Goal: Task Accomplishment & Management: Use online tool/utility

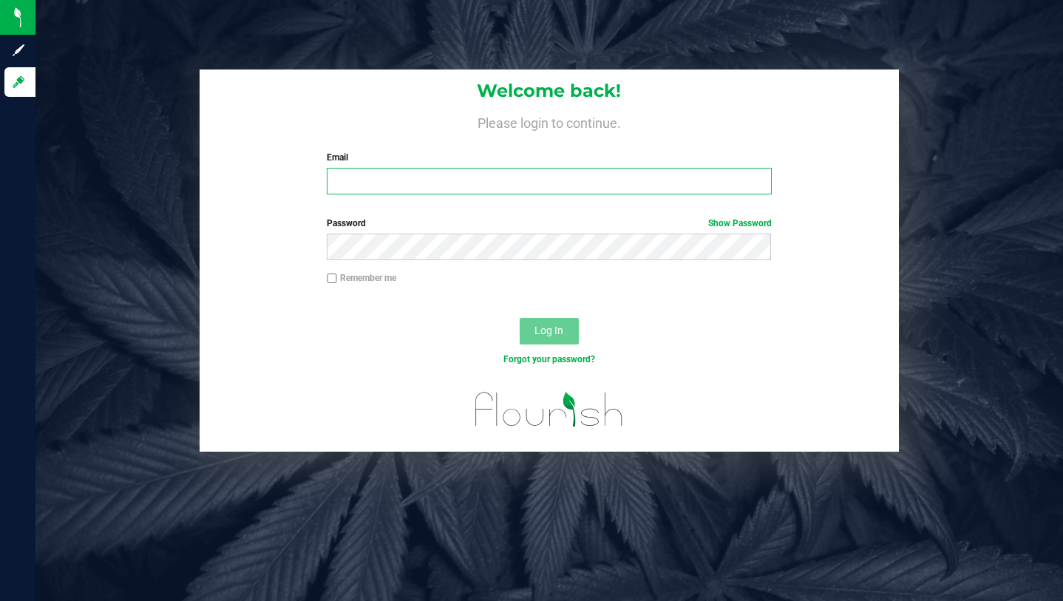
click at [428, 185] on input "Email" at bounding box center [549, 181] width 444 height 27
type input "[PERSON_NAME][EMAIL_ADDRESS][DOMAIN_NAME]"
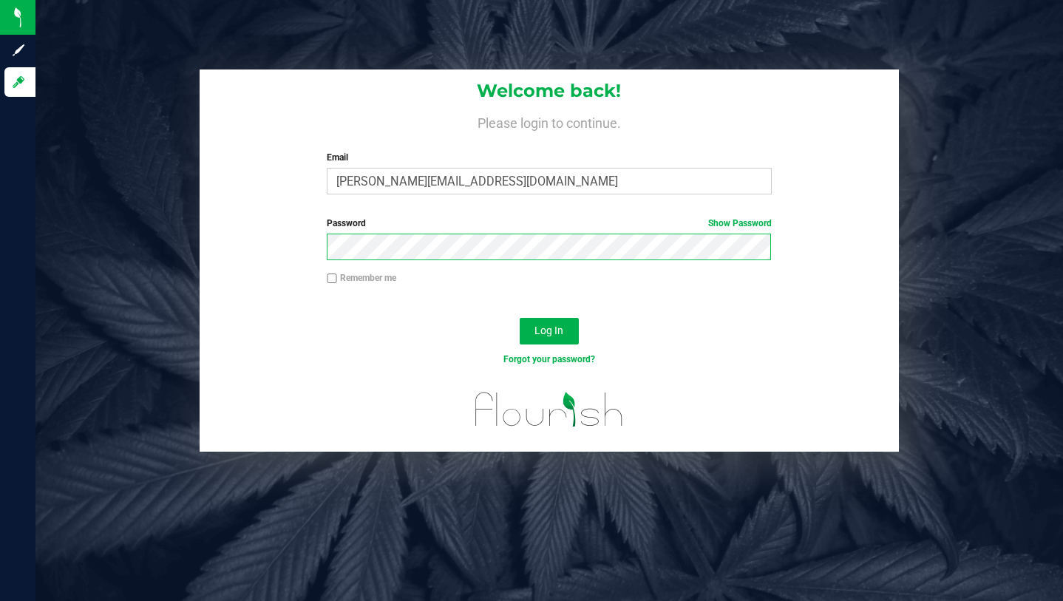
click at [520, 318] on button "Log In" at bounding box center [549, 331] width 59 height 27
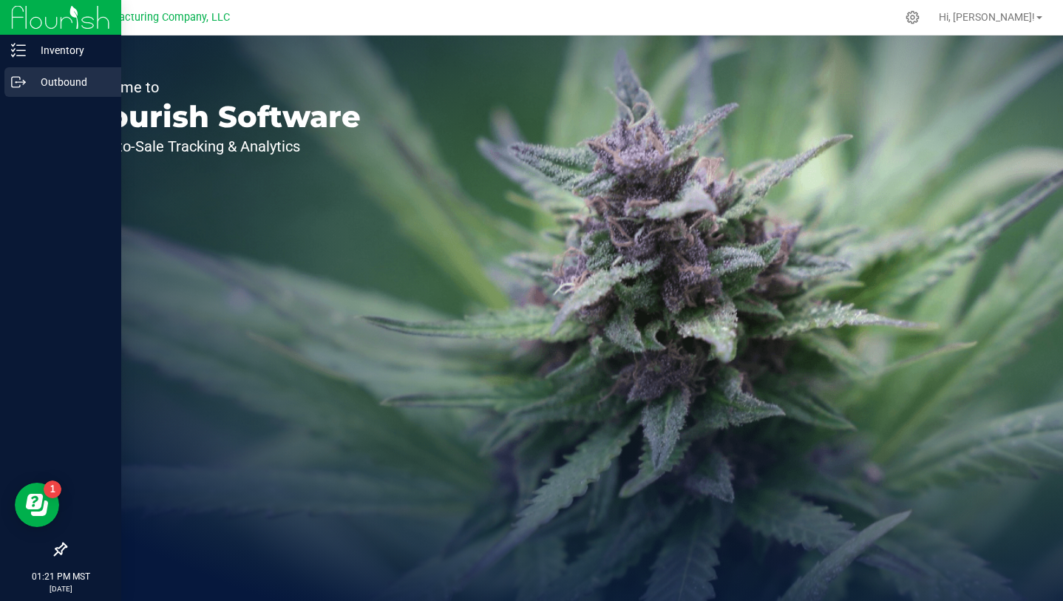
click at [47, 73] on p "Outbound" at bounding box center [70, 82] width 89 height 18
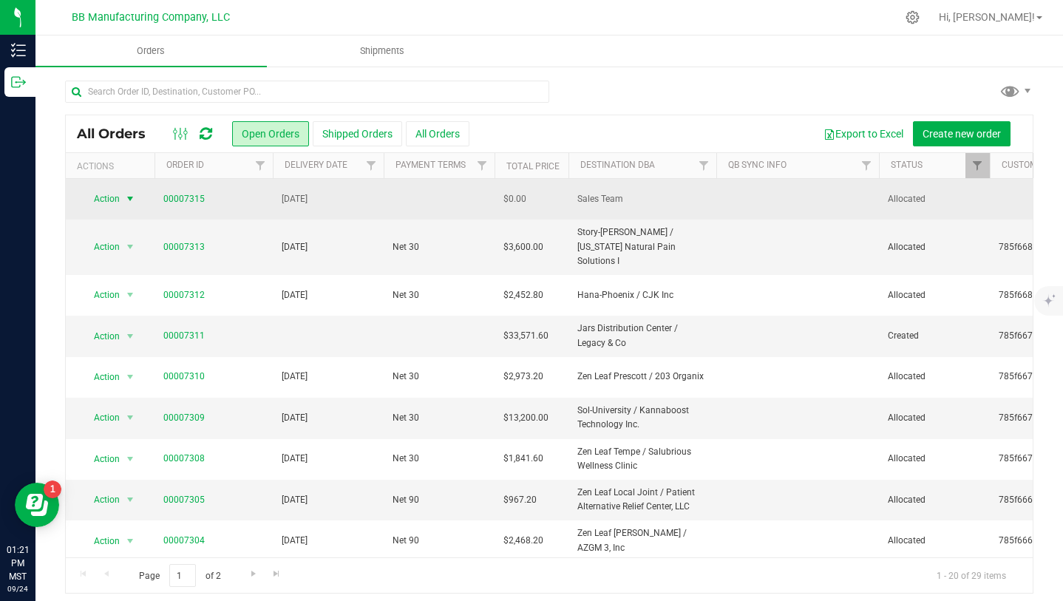
click at [130, 201] on span "select" at bounding box center [130, 199] width 12 height 12
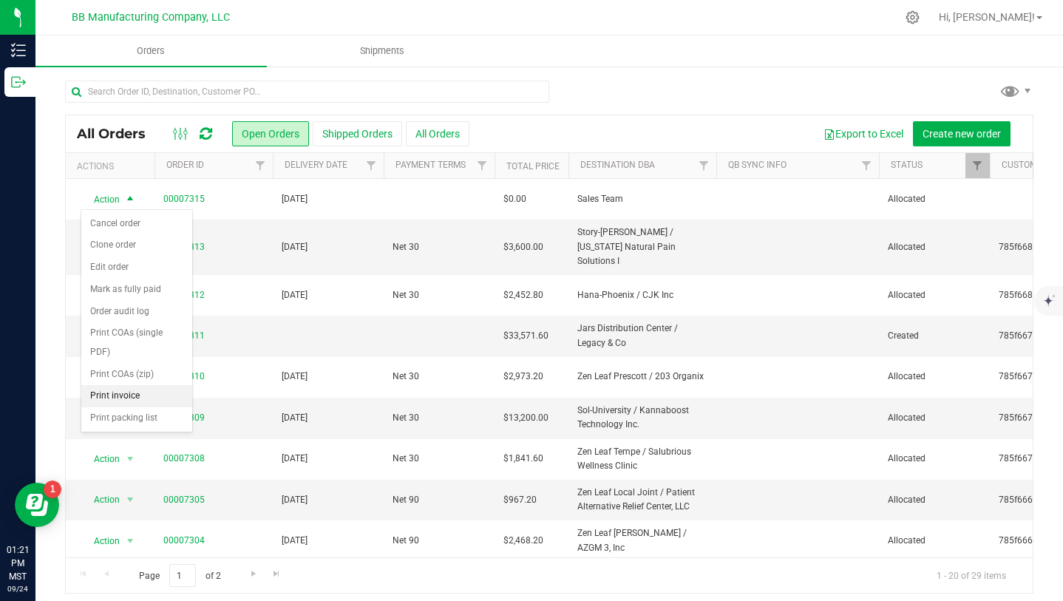
click at [124, 393] on li "Print invoice" at bounding box center [136, 396] width 111 height 22
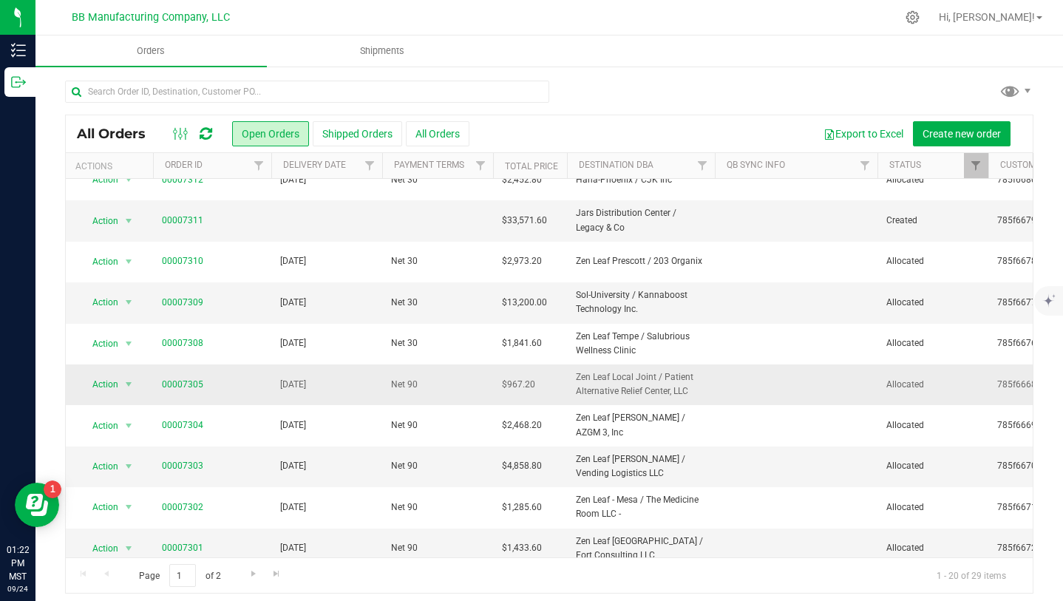
scroll to position [112, 1]
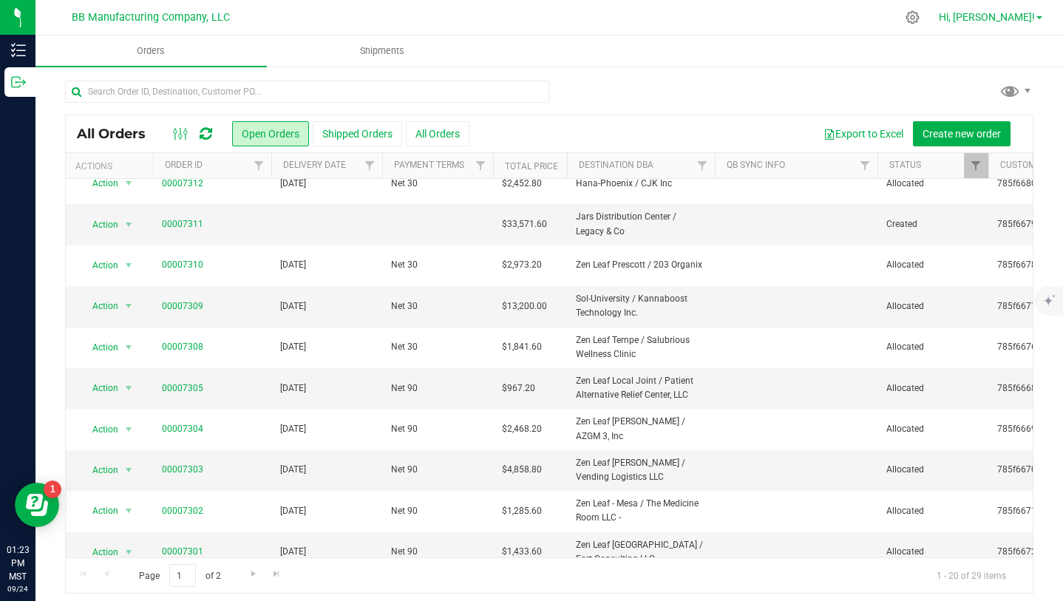
click at [1015, 24] on link "Hi, [PERSON_NAME]!" at bounding box center [990, 18] width 115 height 16
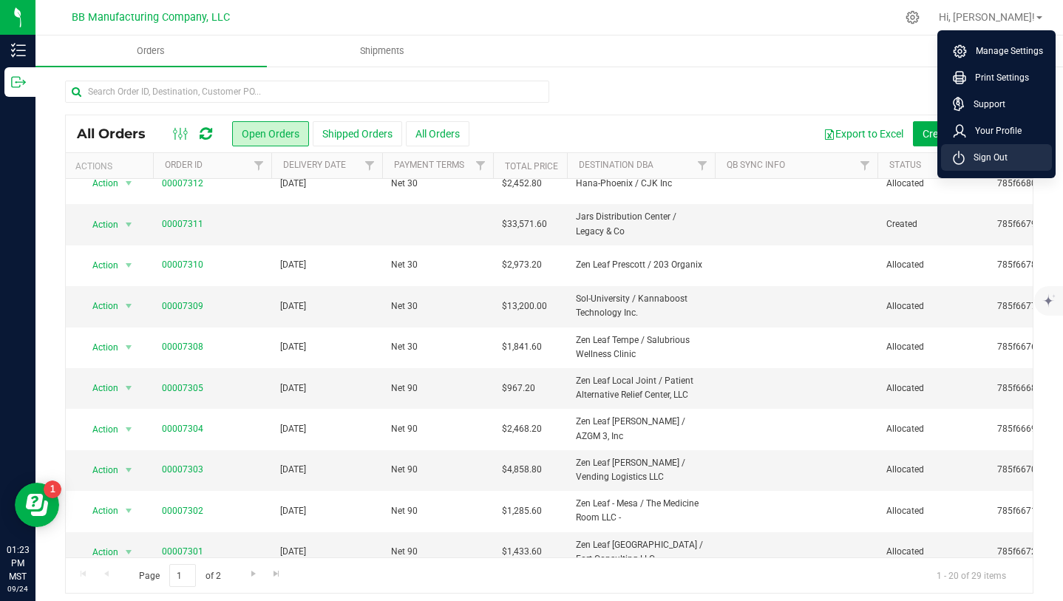
click at [1002, 158] on span "Sign Out" at bounding box center [986, 157] width 43 height 15
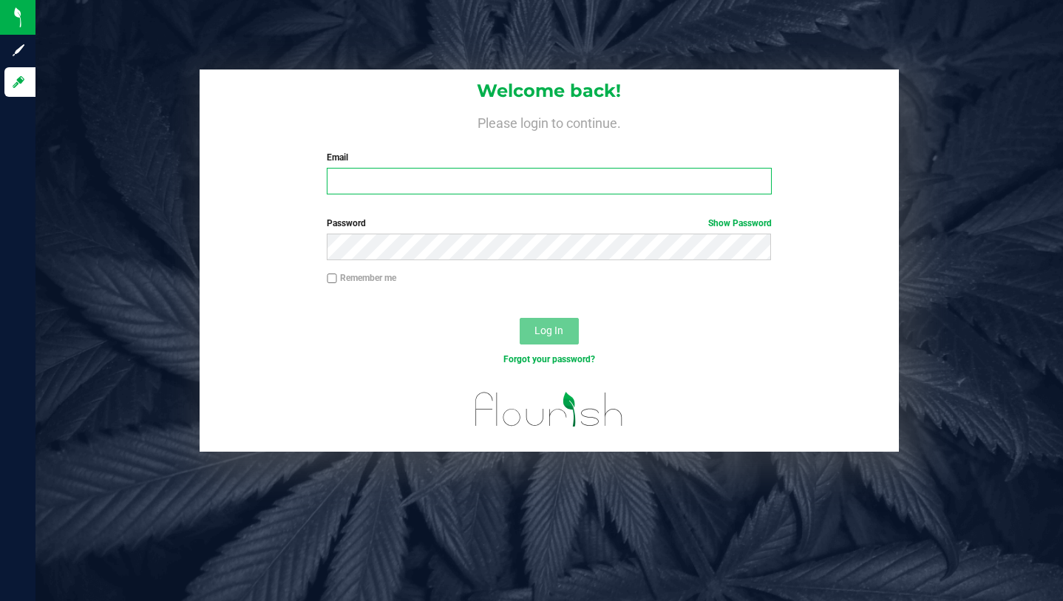
click at [451, 184] on input "Email" at bounding box center [549, 181] width 444 height 27
type input "[PERSON_NAME][EMAIL_ADDRESS][DOMAIN_NAME]"
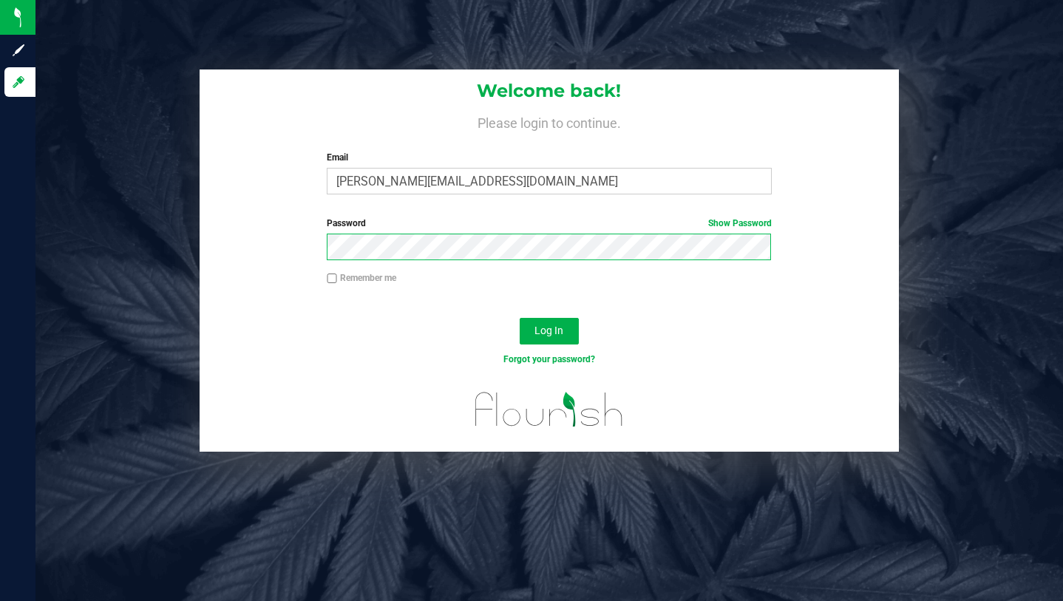
click at [520, 318] on button "Log In" at bounding box center [549, 331] width 59 height 27
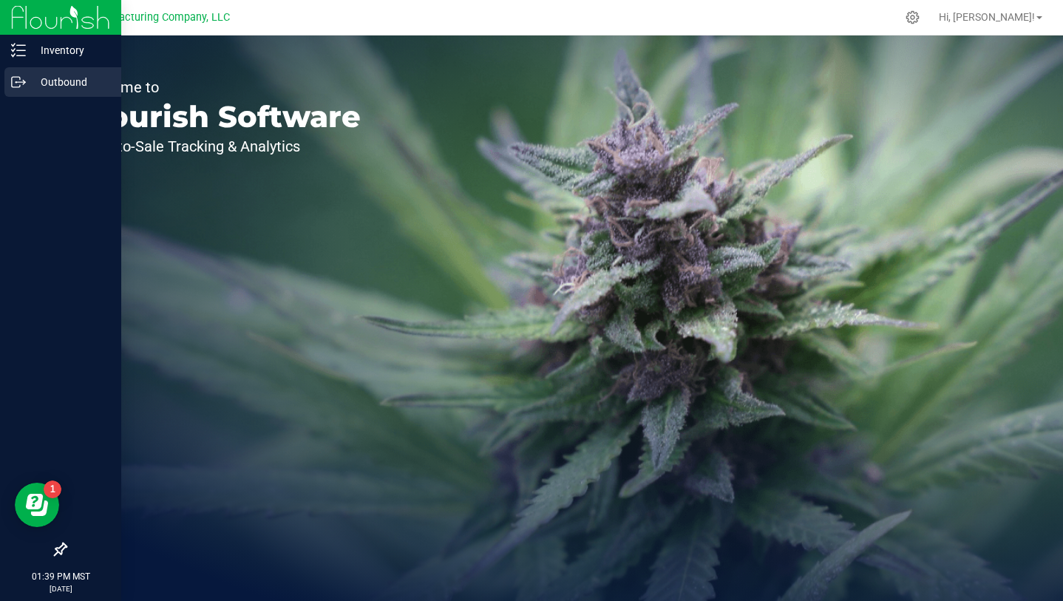
click at [44, 87] on p "Outbound" at bounding box center [70, 82] width 89 height 18
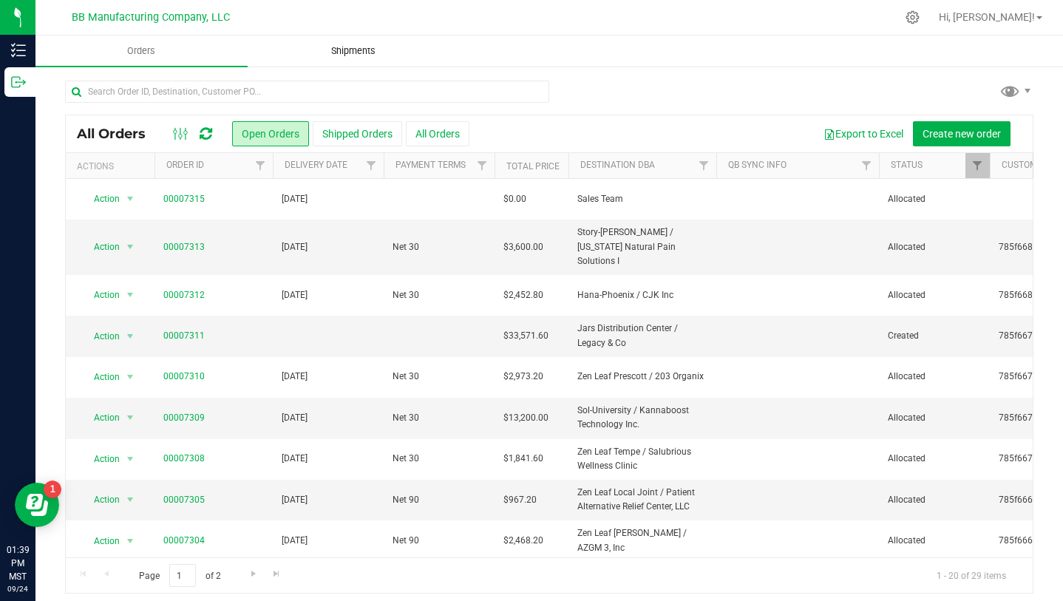
click at [358, 54] on span "Shipments" at bounding box center [353, 50] width 84 height 13
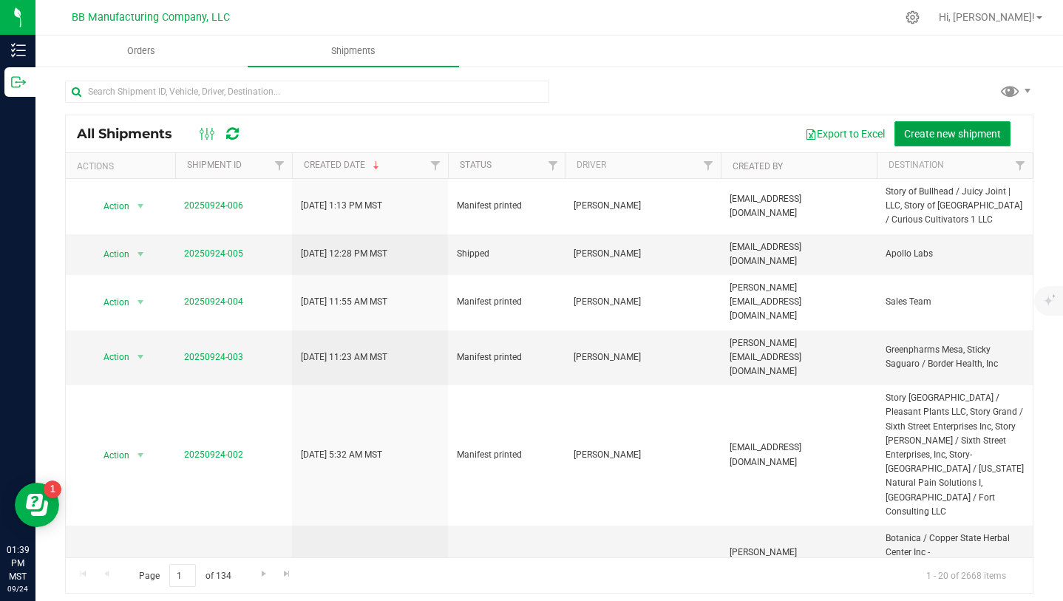
click at [956, 139] on span "Create new shipment" at bounding box center [952, 134] width 97 height 12
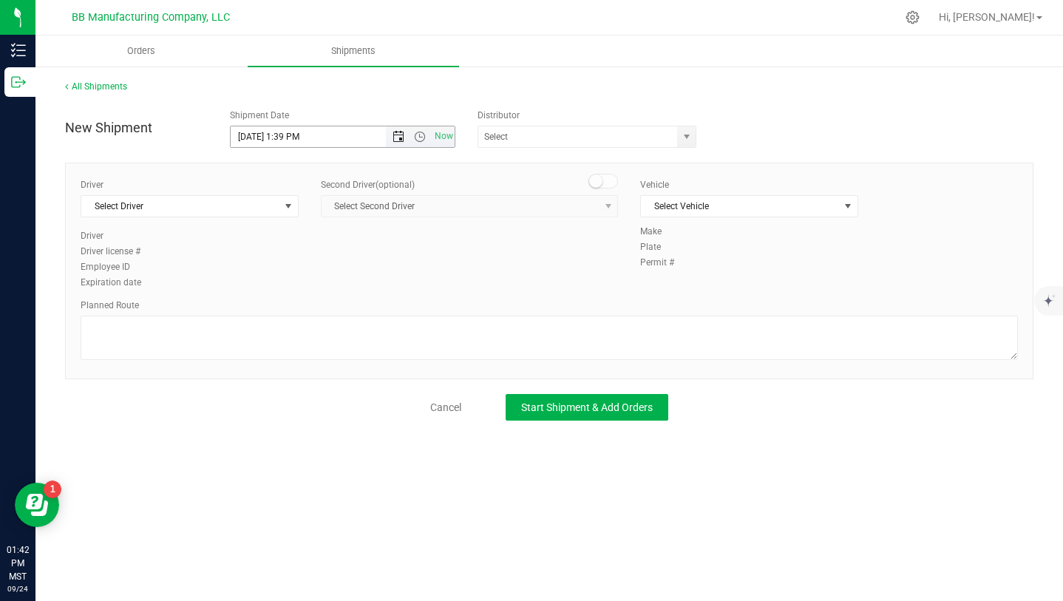
click at [398, 136] on span "Open the date view" at bounding box center [398, 137] width 12 height 12
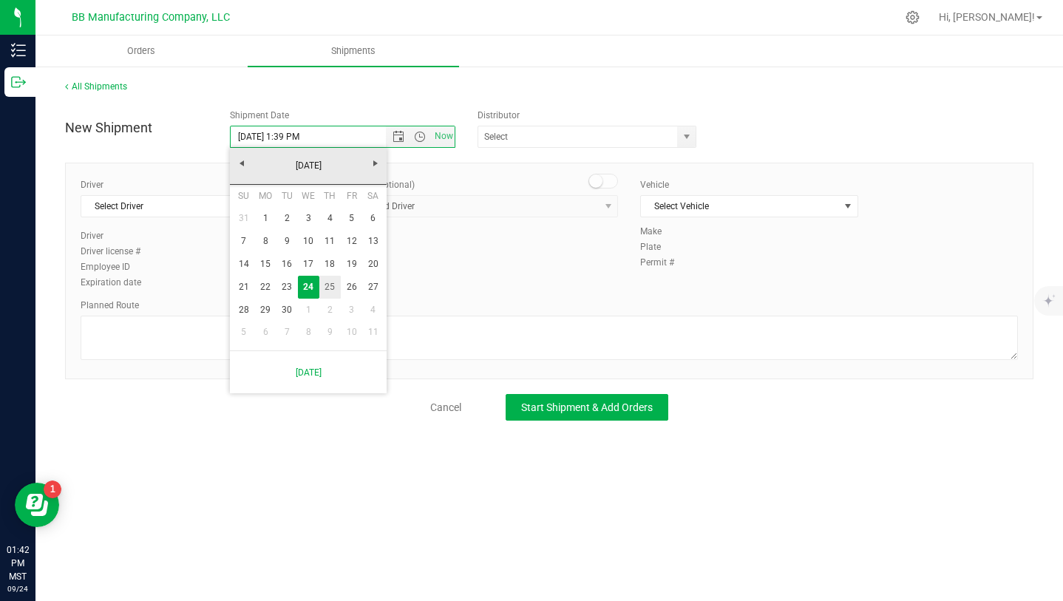
click at [333, 281] on link "25" at bounding box center [329, 287] width 21 height 23
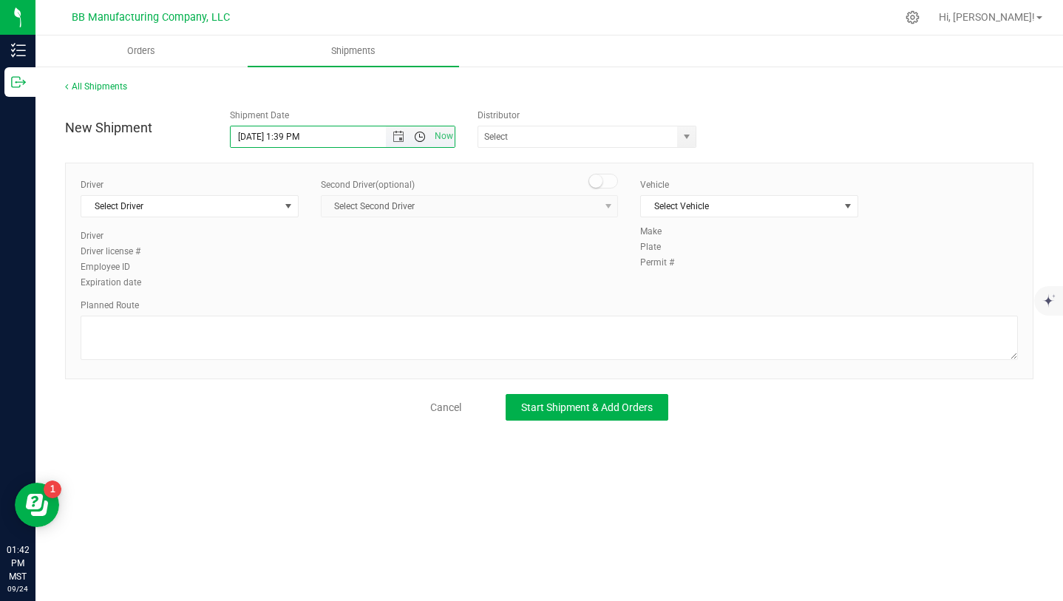
click at [421, 135] on span "Open the time view" at bounding box center [420, 137] width 12 height 12
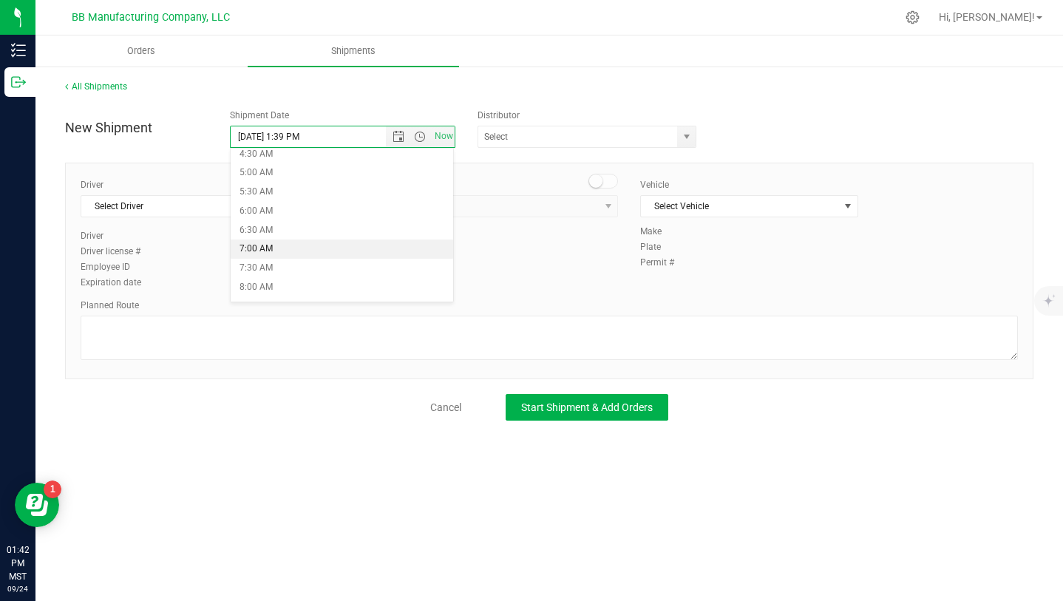
click at [278, 251] on li "7:00 AM" at bounding box center [342, 248] width 222 height 19
type input "9/25/2025 7:00 AM"
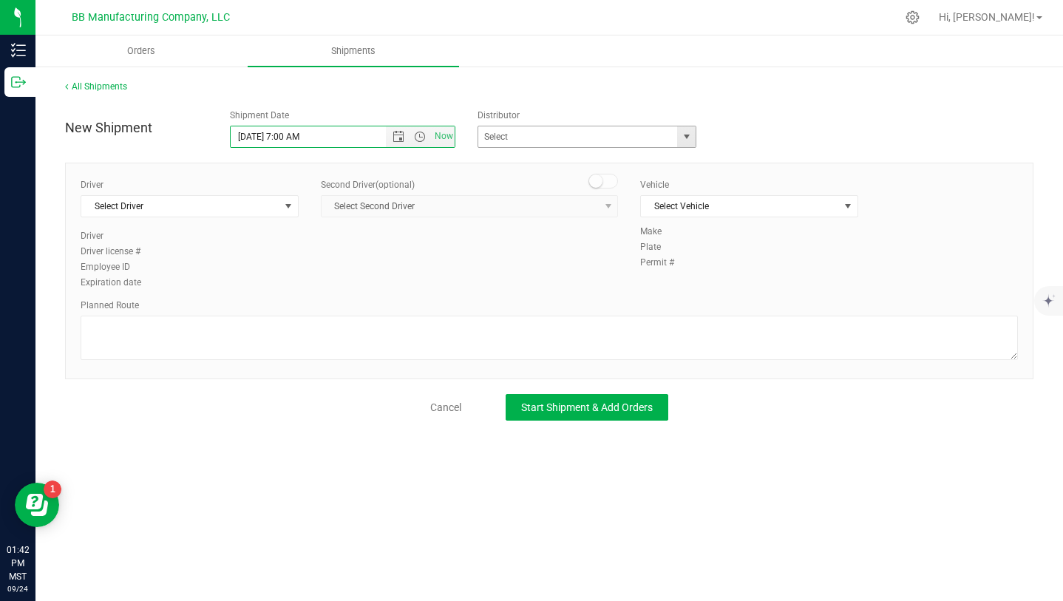
click at [687, 137] on span "select" at bounding box center [687, 137] width 12 height 12
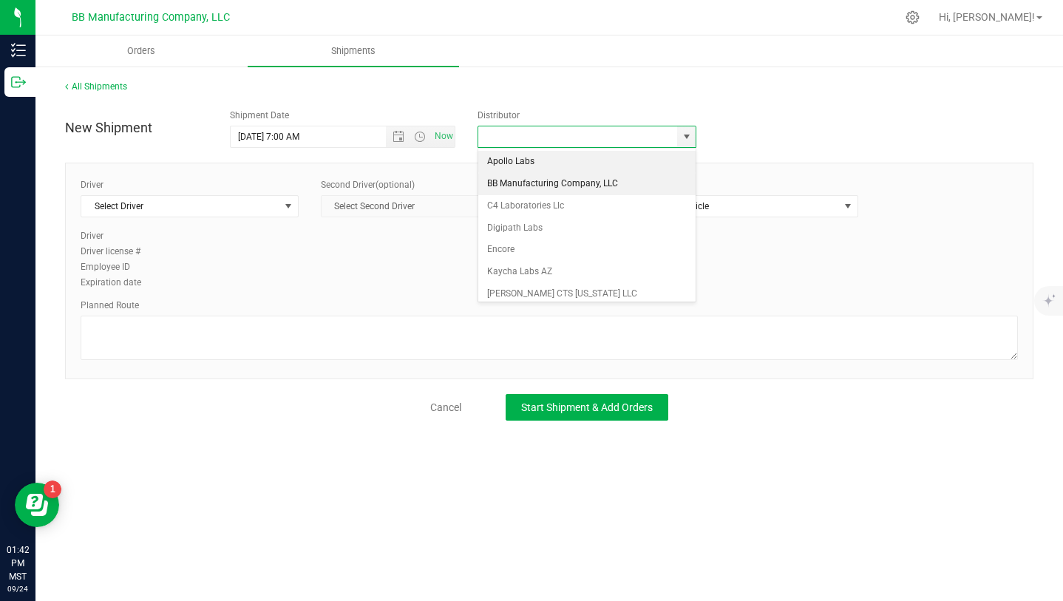
click at [559, 186] on li "BB Manufacturing Company, LLC" at bounding box center [586, 184] width 217 height 22
type input "BB Manufacturing Company, LLC"
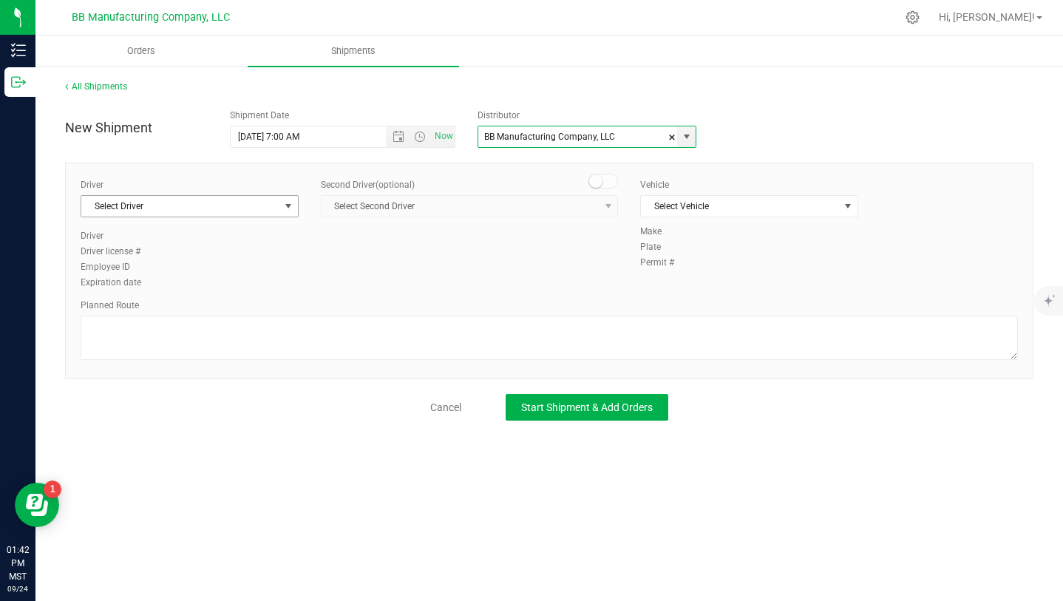
click at [288, 203] on span "select" at bounding box center [288, 206] width 12 height 12
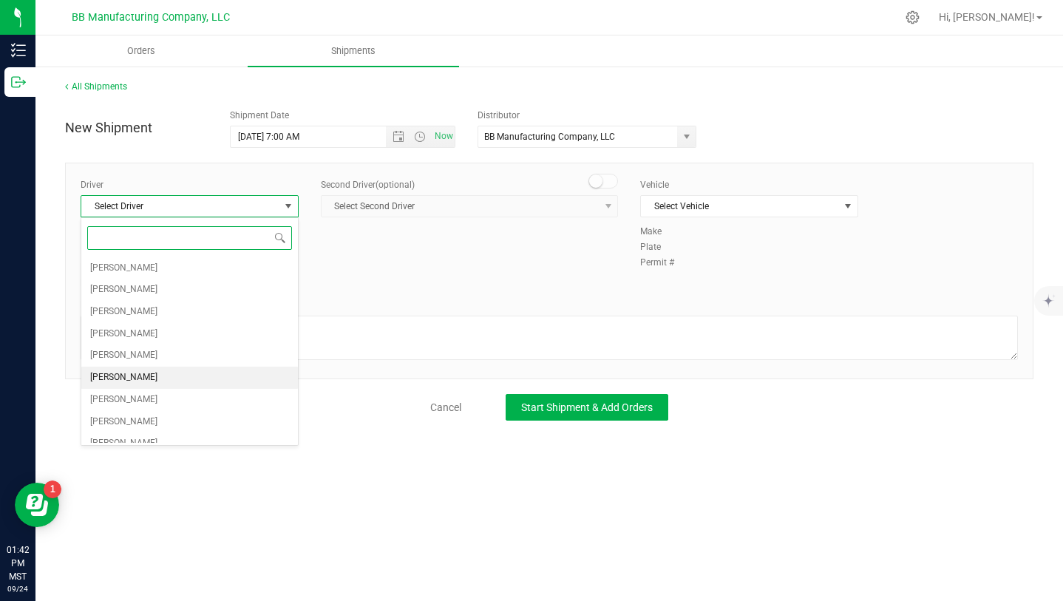
click at [134, 377] on li "Dale Kelly" at bounding box center [189, 378] width 217 height 22
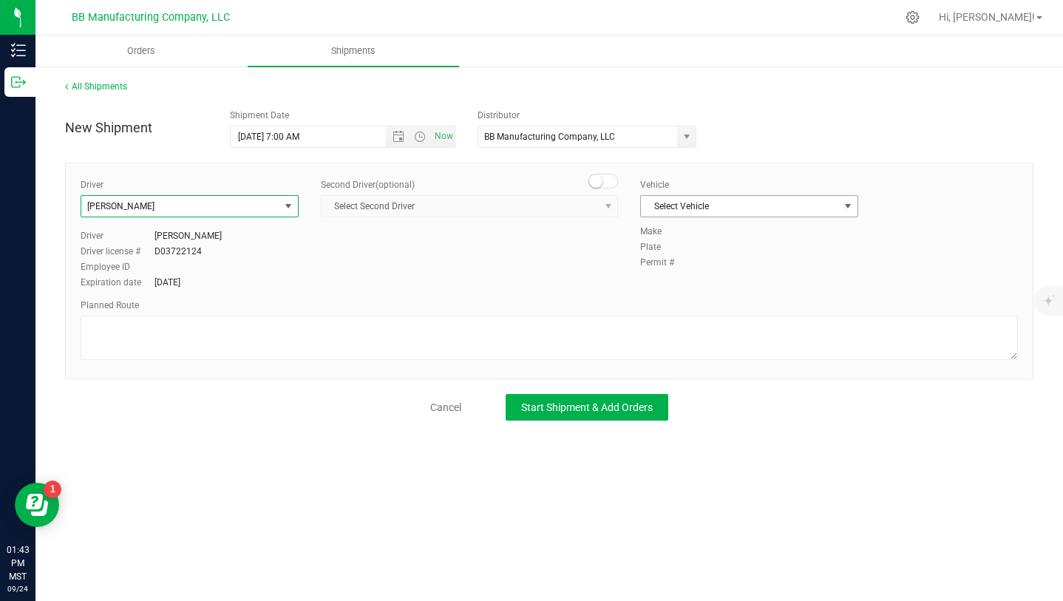
click at [844, 199] on span "select" at bounding box center [848, 206] width 18 height 21
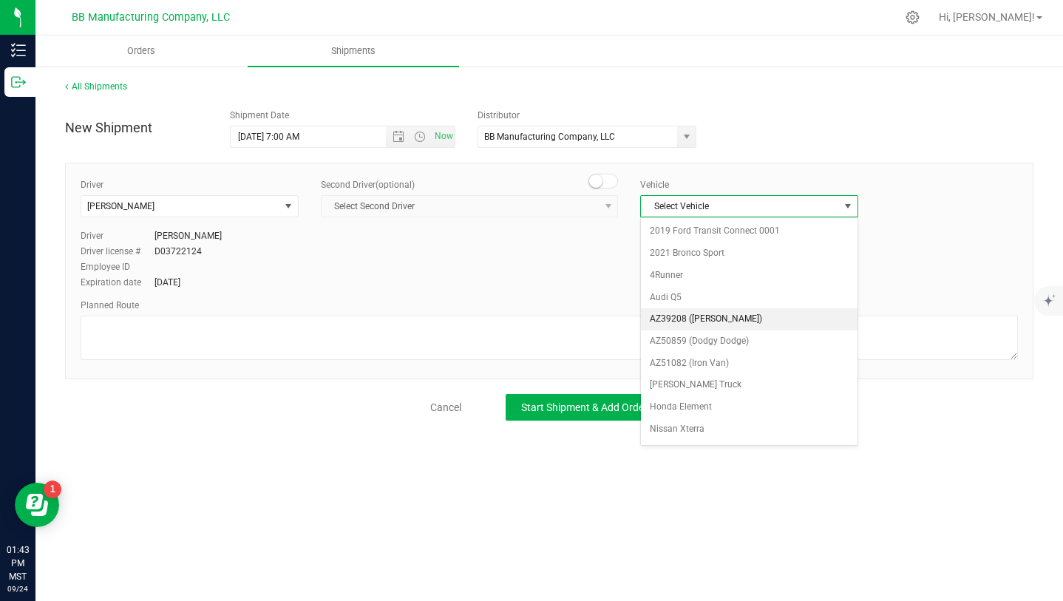
click at [742, 324] on li "AZ39208 (Vana White)" at bounding box center [749, 319] width 217 height 22
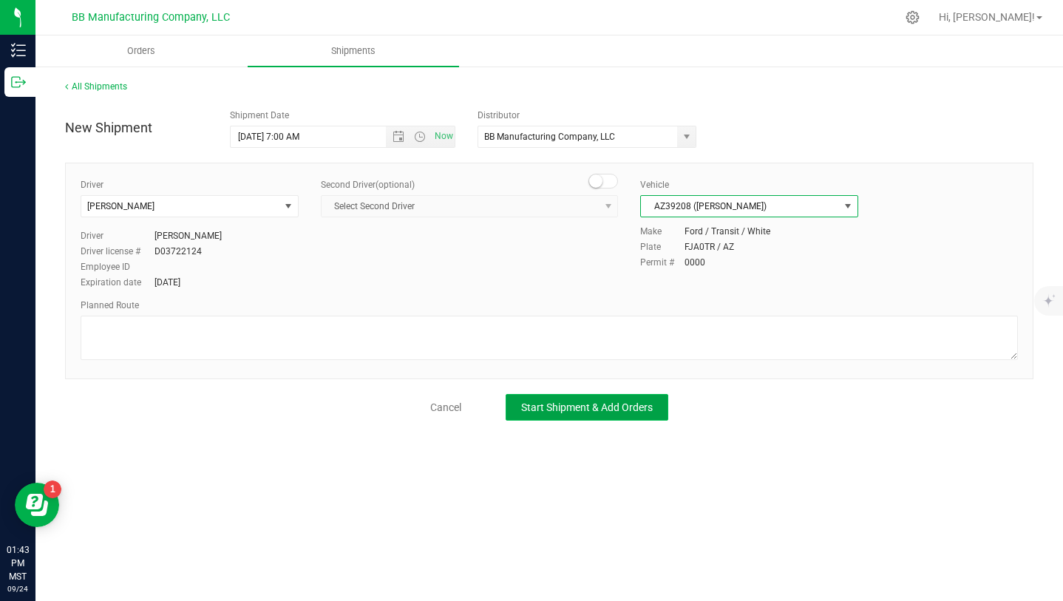
click at [547, 401] on span "Start Shipment & Add Orders" at bounding box center [587, 407] width 132 height 12
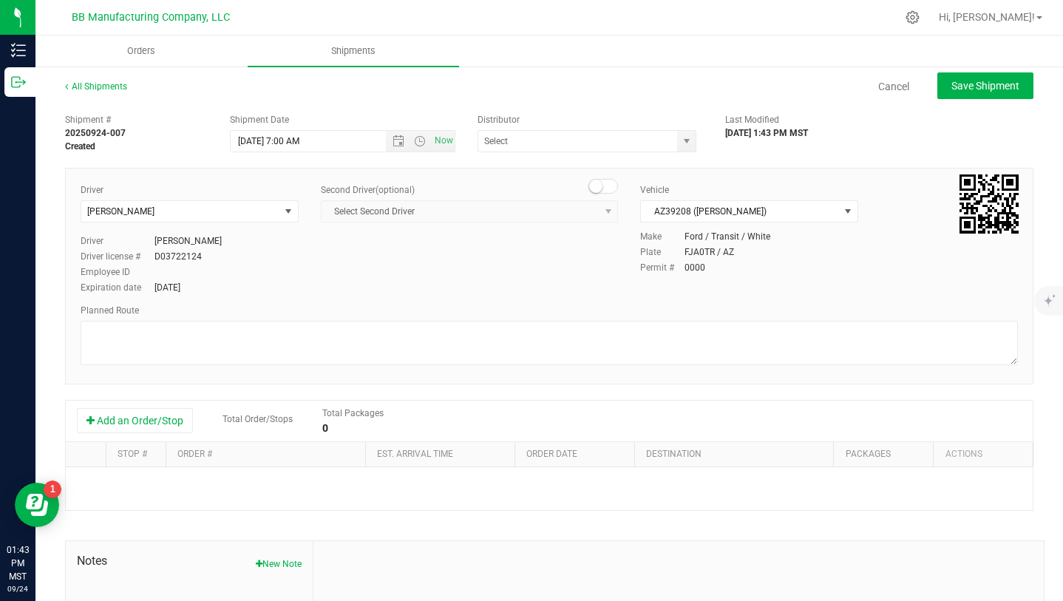
type input "BB Manufacturing Company, LLC"
click at [152, 423] on button "Add an Order/Stop" at bounding box center [135, 420] width 116 height 25
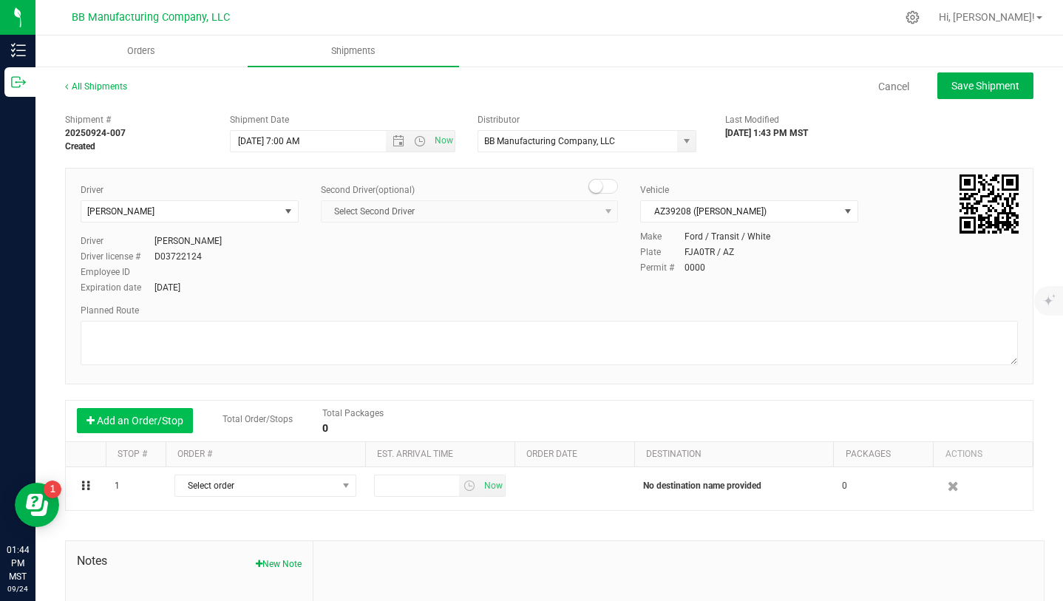
click at [152, 423] on button "Add an Order/Stop" at bounding box center [135, 420] width 116 height 25
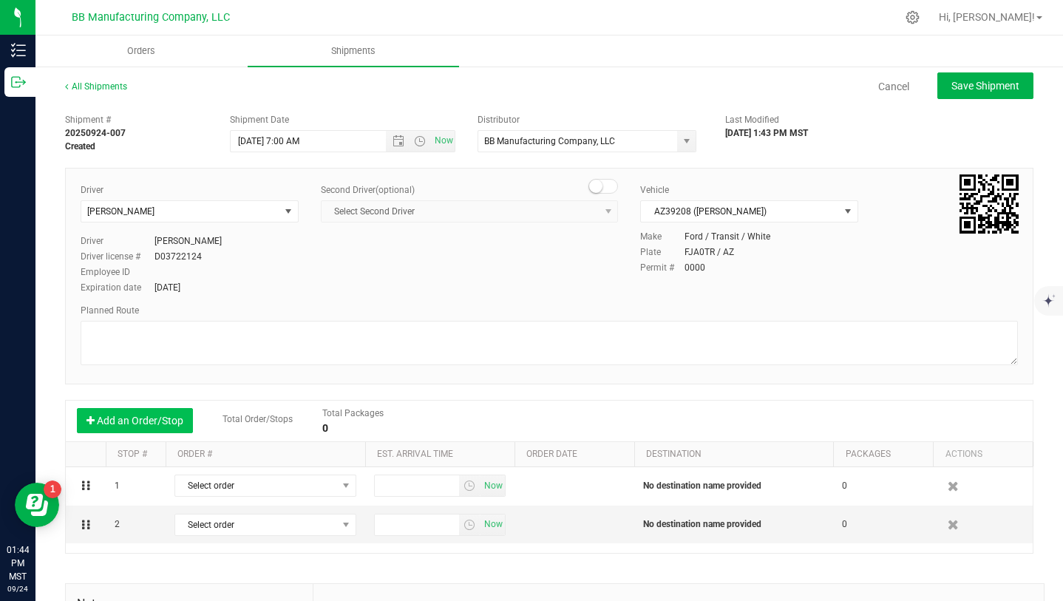
click at [152, 423] on button "Add an Order/Stop" at bounding box center [135, 420] width 116 height 25
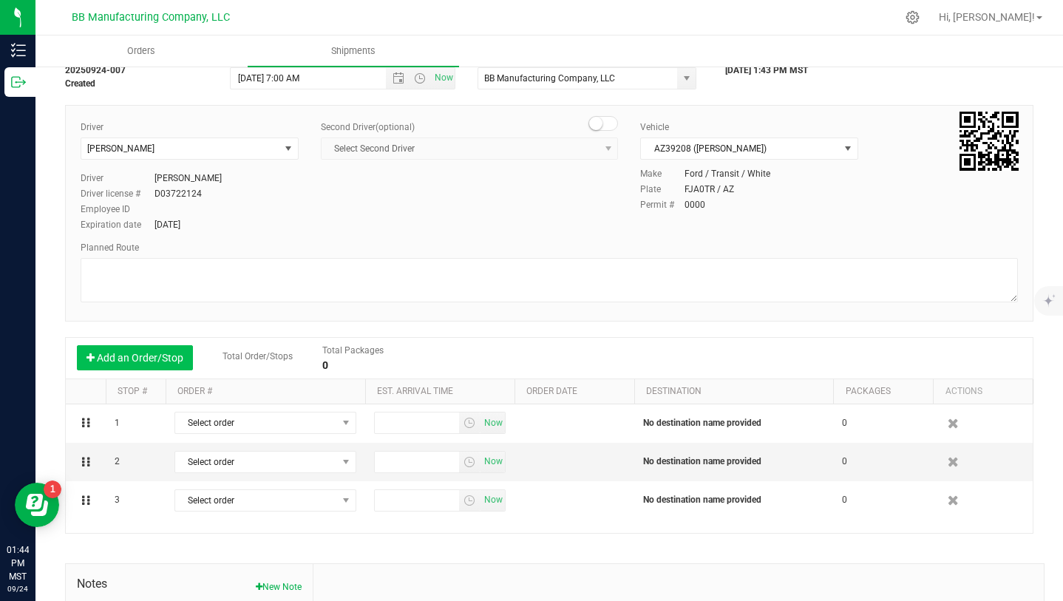
click at [146, 361] on button "Add an Order/Stop" at bounding box center [135, 357] width 116 height 25
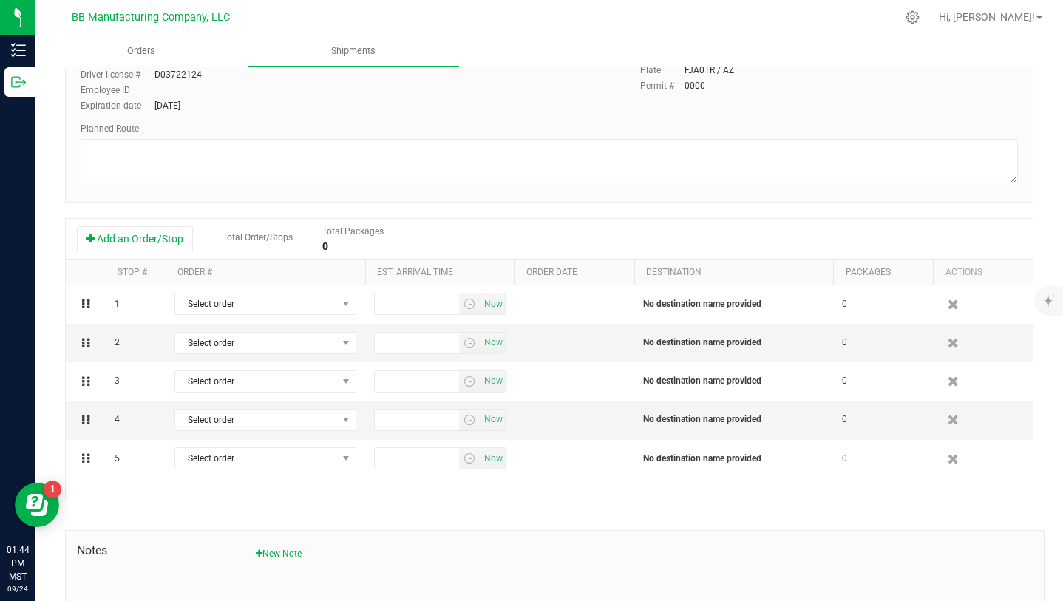
scroll to position [189, 0]
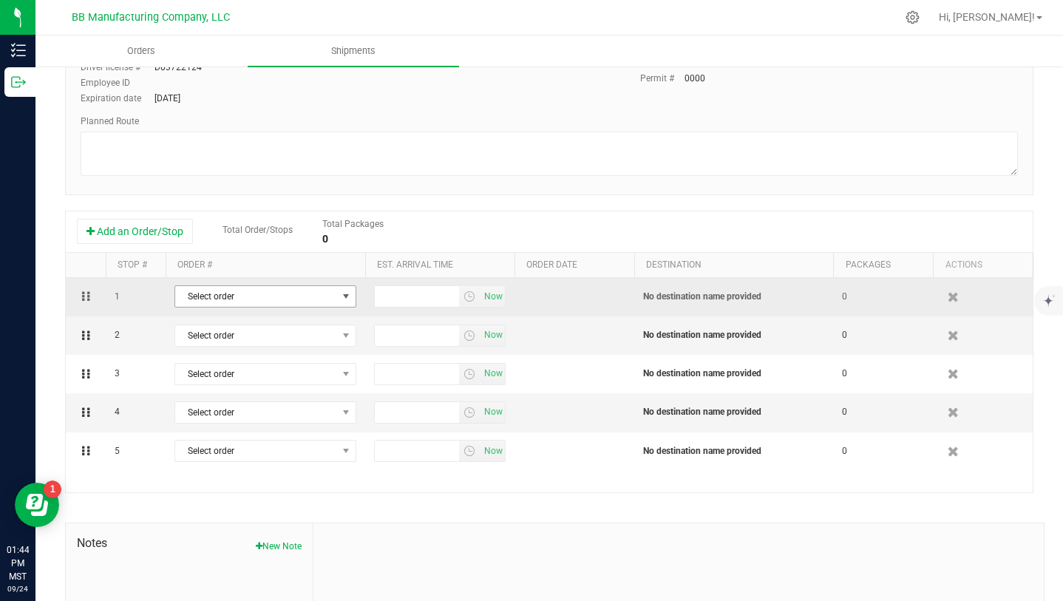
click at [347, 292] on span "select" at bounding box center [346, 296] width 12 height 12
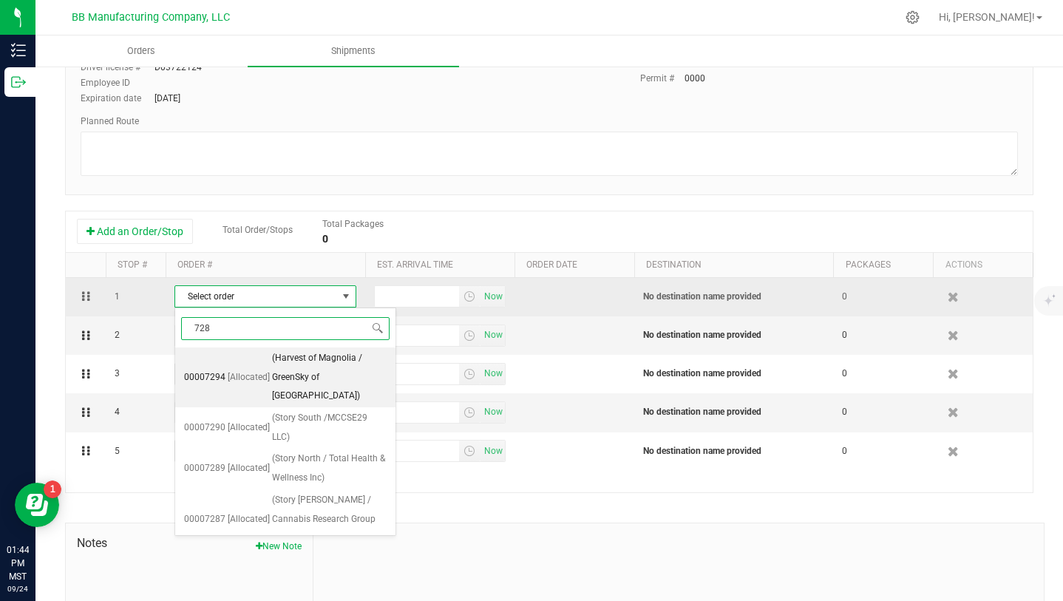
type input "7289"
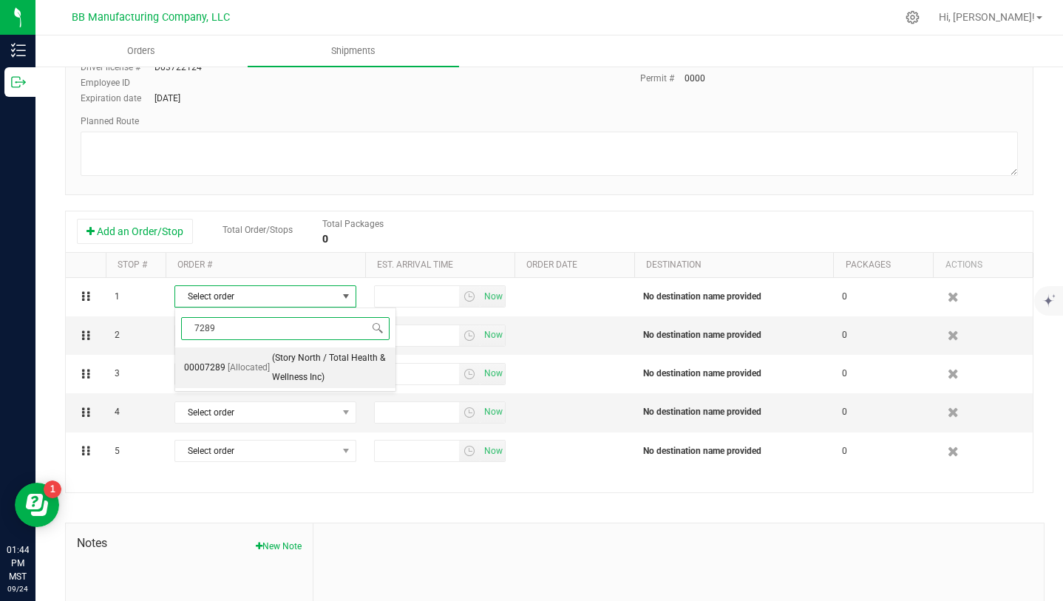
click at [338, 359] on span "(Story North / Total Health & Wellness Inc)" at bounding box center [329, 368] width 115 height 38
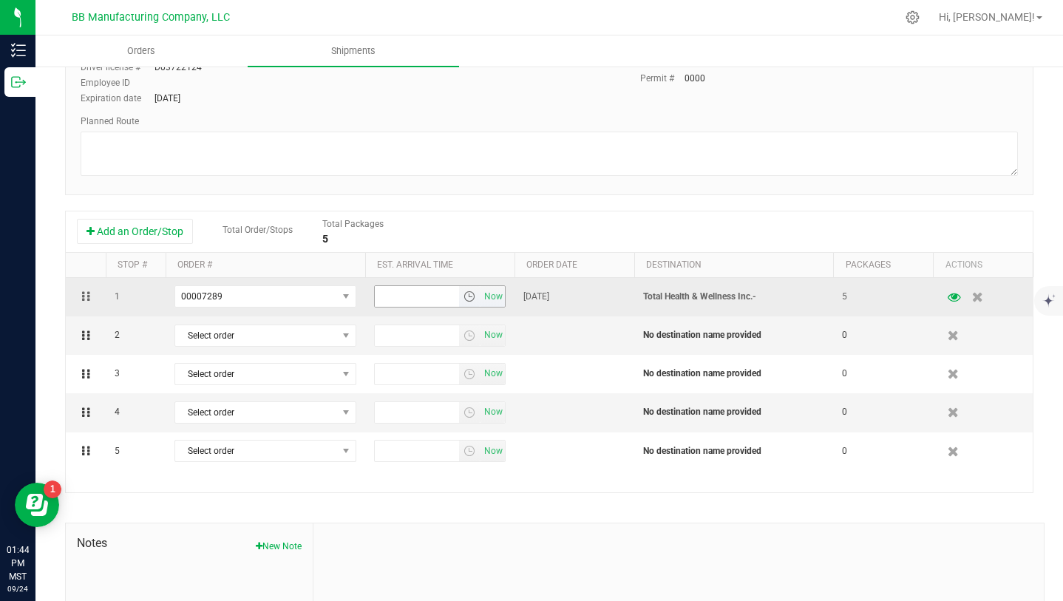
click at [467, 298] on span "select" at bounding box center [469, 296] width 12 height 12
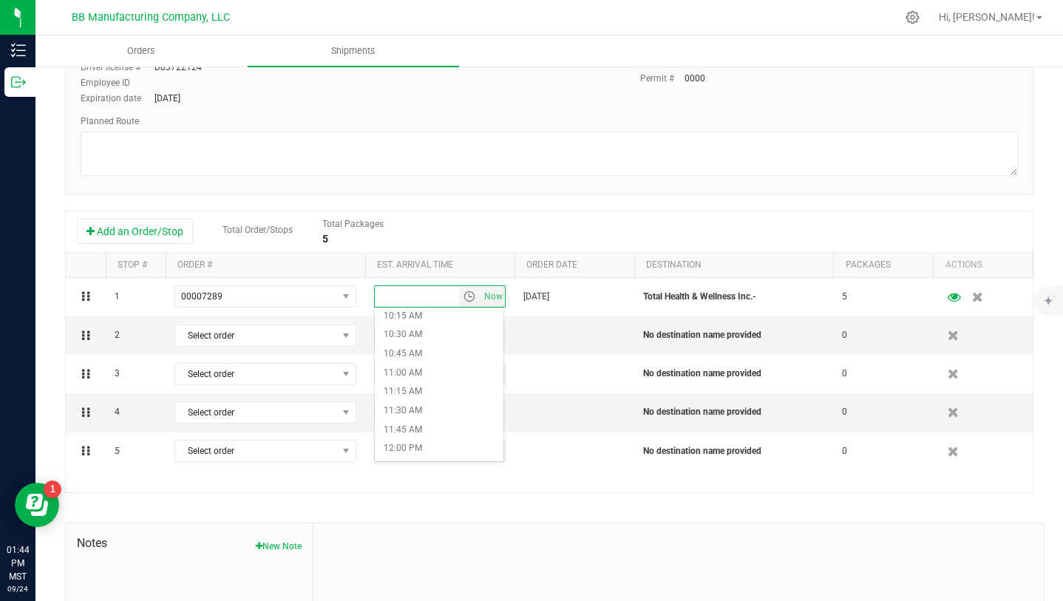
scroll to position [786, 0]
click at [421, 353] on li "10:45 AM" at bounding box center [439, 350] width 129 height 19
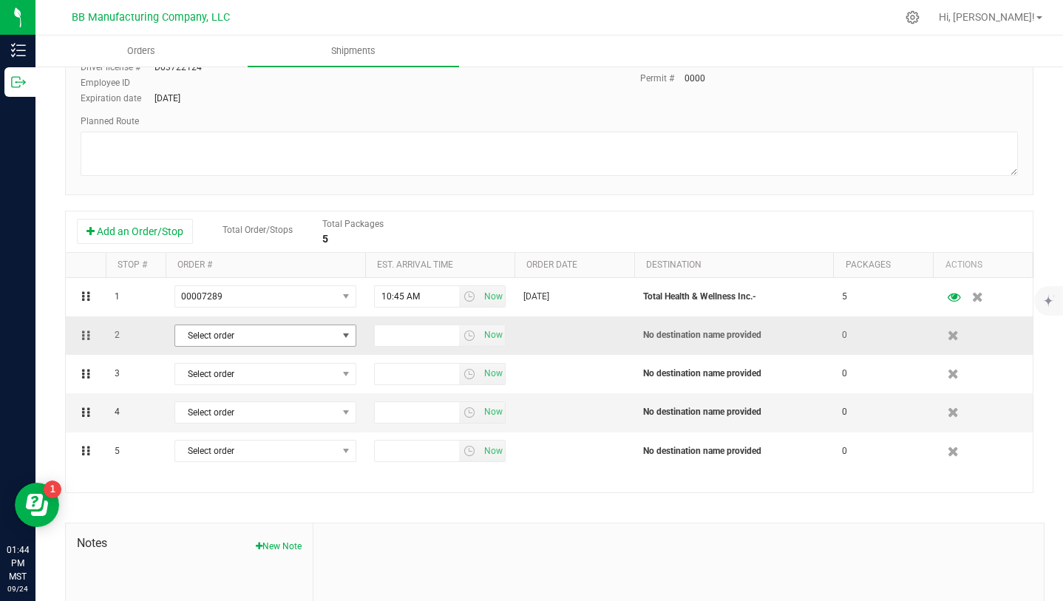
click at [347, 340] on span "select" at bounding box center [346, 336] width 12 height 12
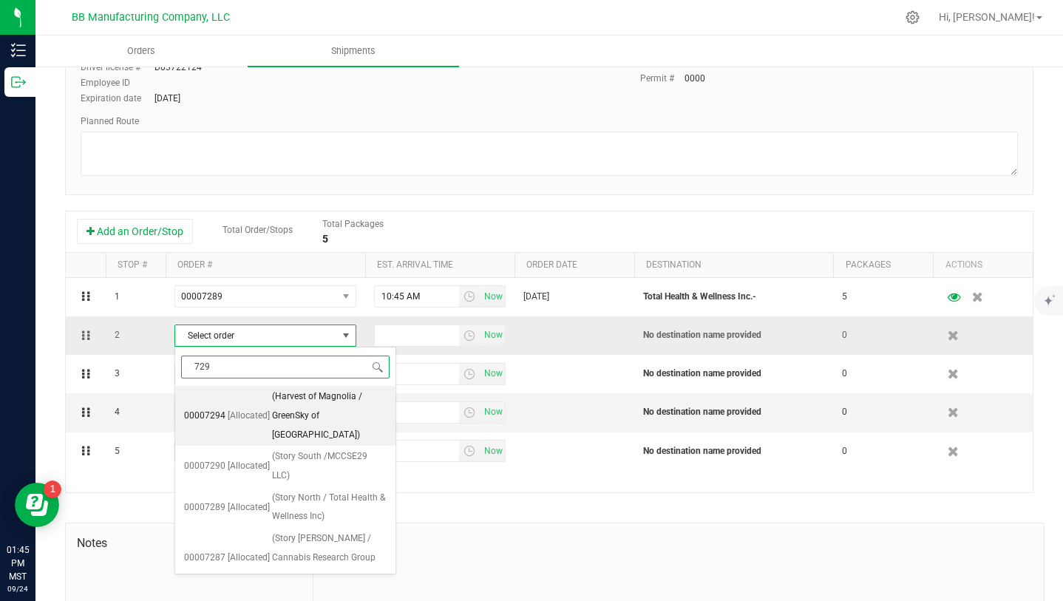
type input "7294"
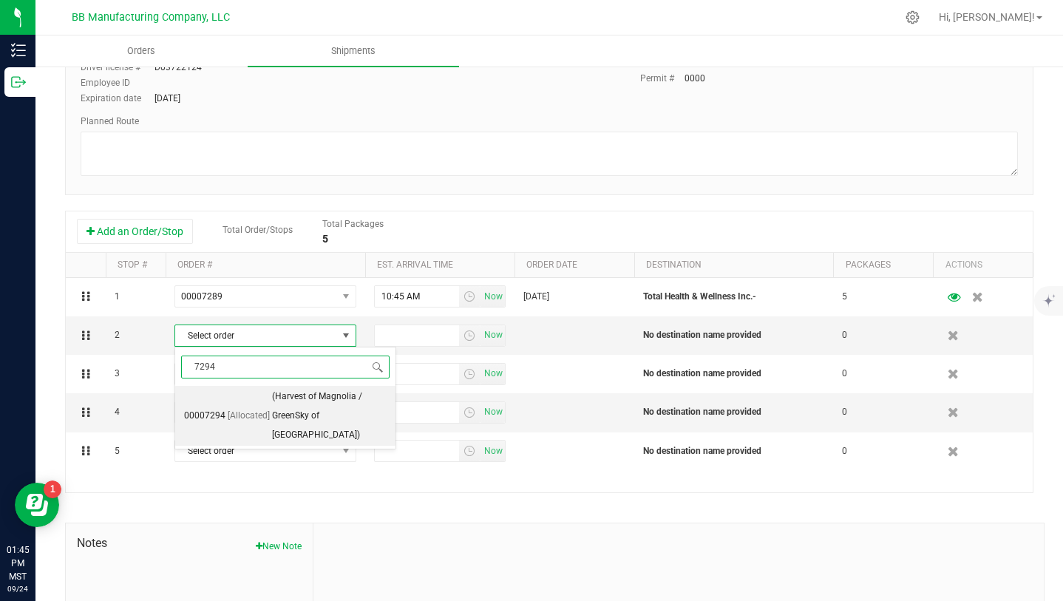
click at [317, 406] on span "(Harvest of Magnolia / GreenSky of Scottsdale)" at bounding box center [329, 415] width 115 height 57
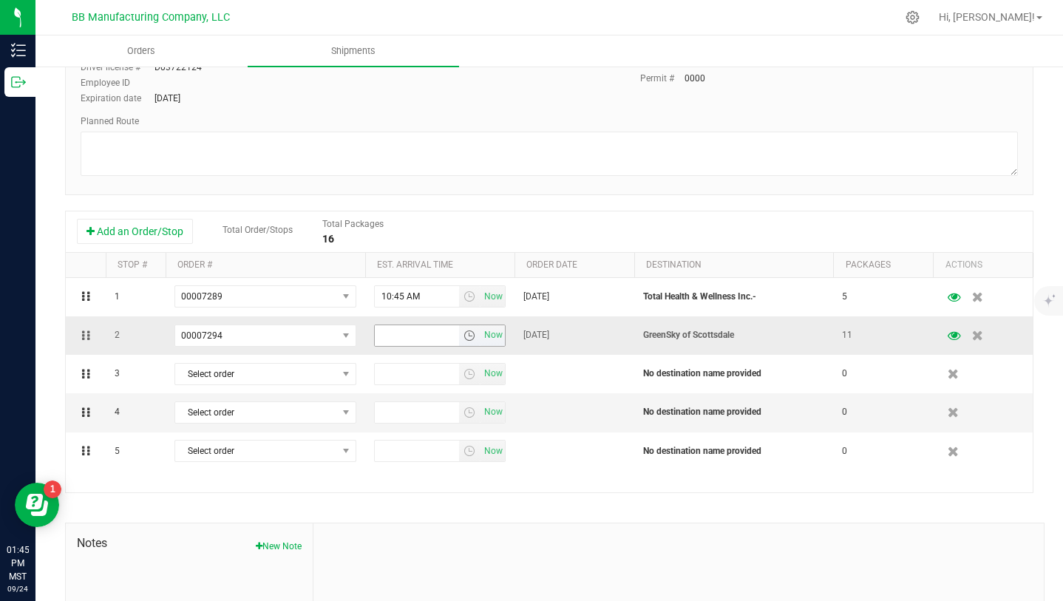
click at [468, 337] on span "select" at bounding box center [469, 336] width 12 height 12
click at [407, 472] on li "8:00 AM" at bounding box center [439, 471] width 129 height 19
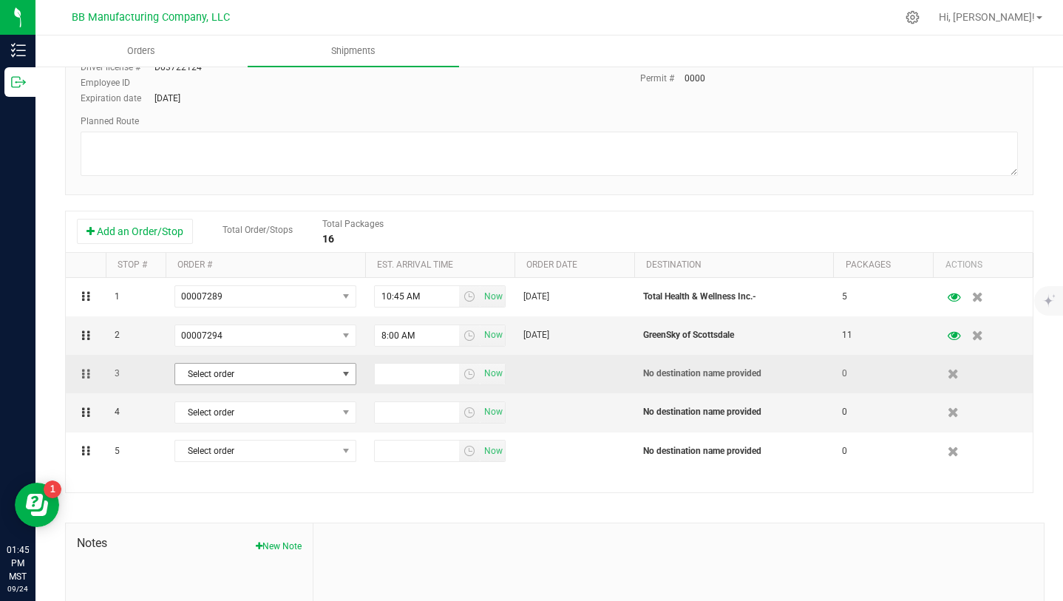
click at [347, 375] on span "select" at bounding box center [346, 374] width 12 height 12
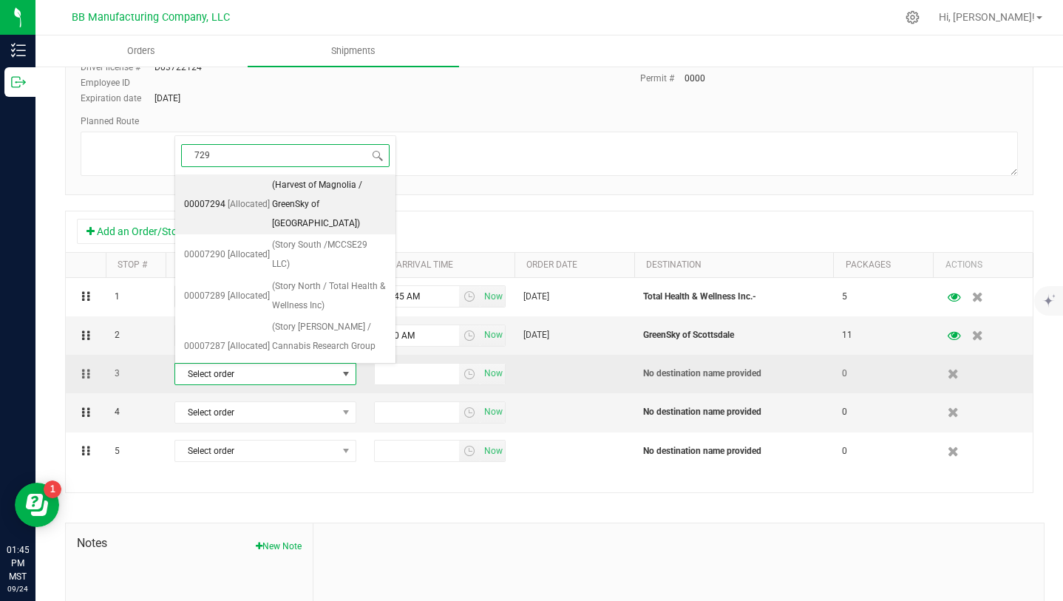
type input "7290"
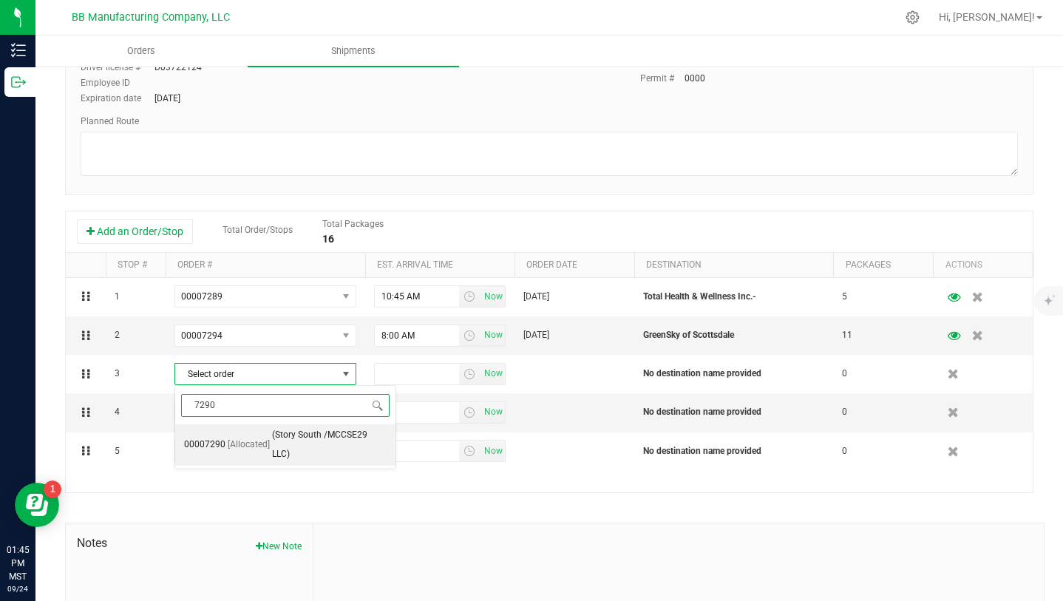
click at [312, 435] on span "(Story South /MCCSE29 LLC)" at bounding box center [329, 445] width 115 height 38
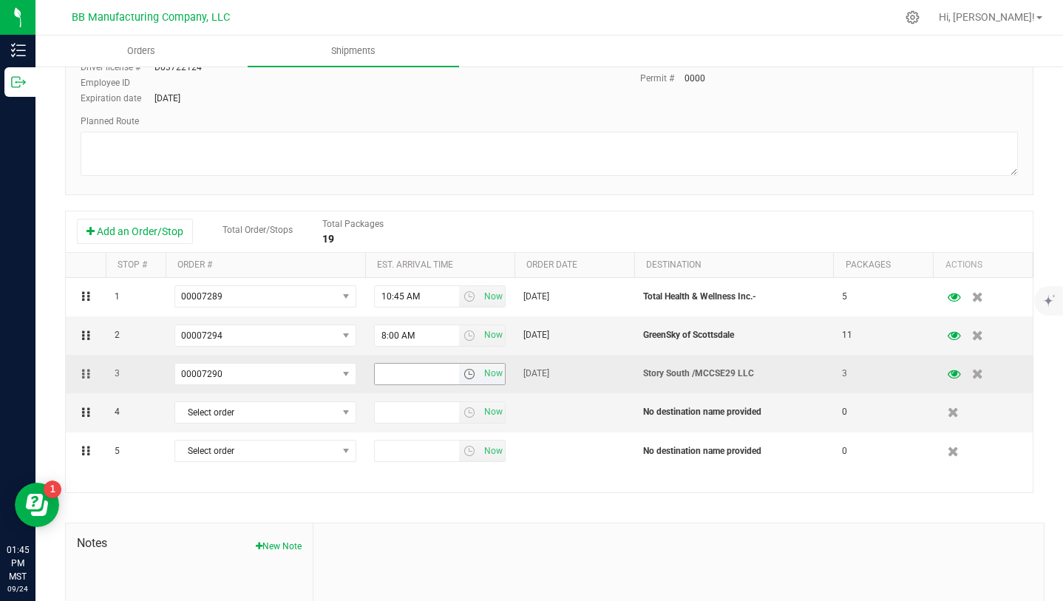
click at [468, 378] on span "select" at bounding box center [469, 374] width 12 height 12
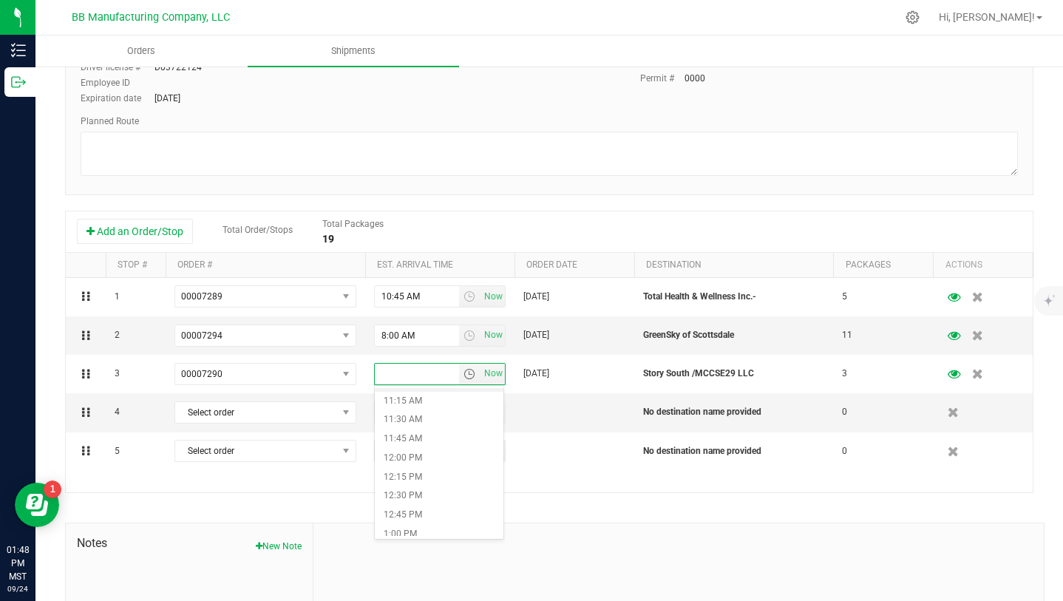
scroll to position [854, 0]
click at [421, 438] on li "11:45 AM" at bounding box center [439, 435] width 129 height 19
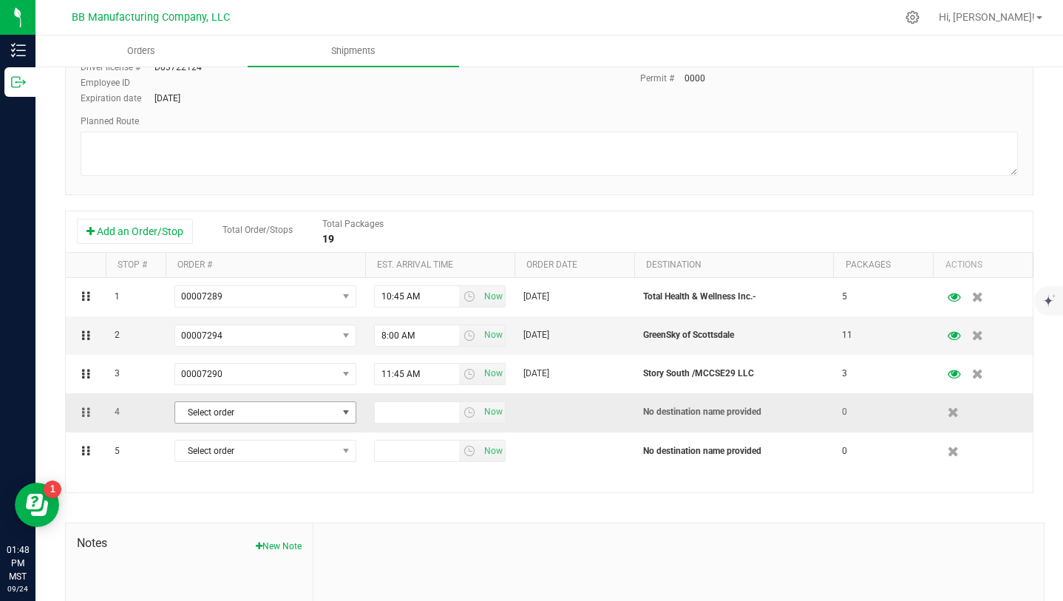
click at [341, 407] on span "select" at bounding box center [346, 413] width 12 height 12
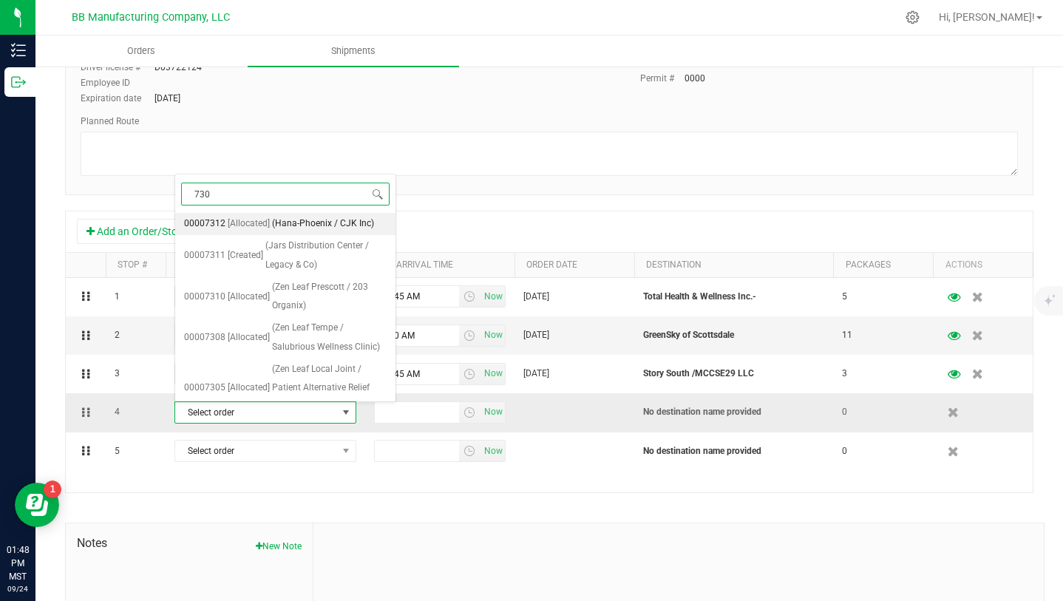
type input "7303"
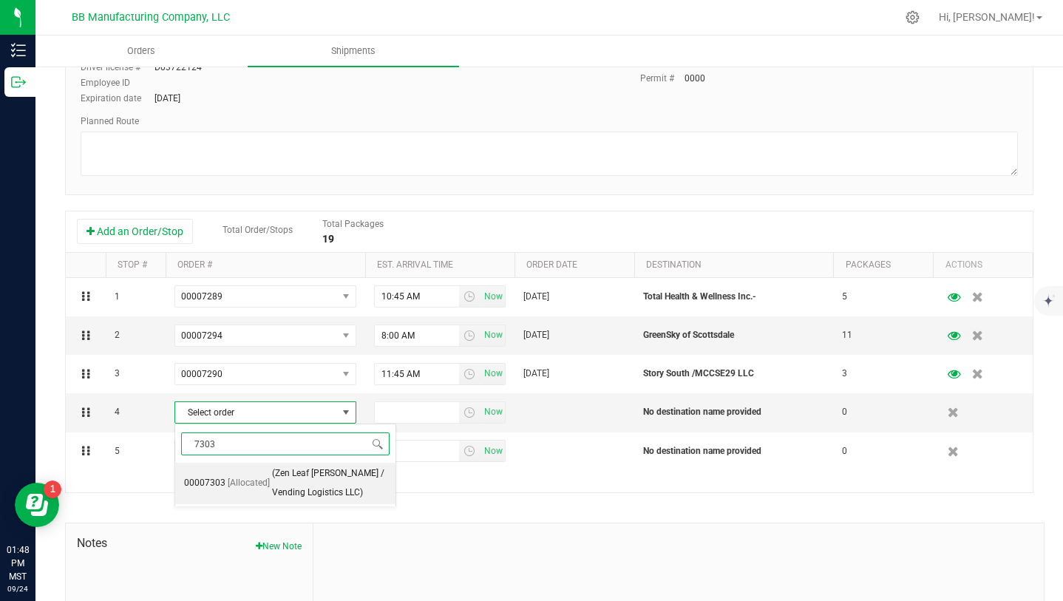
click at [316, 475] on span "(Zen Leaf Gilbert / Vending Logistics LLC)" at bounding box center [329, 483] width 115 height 38
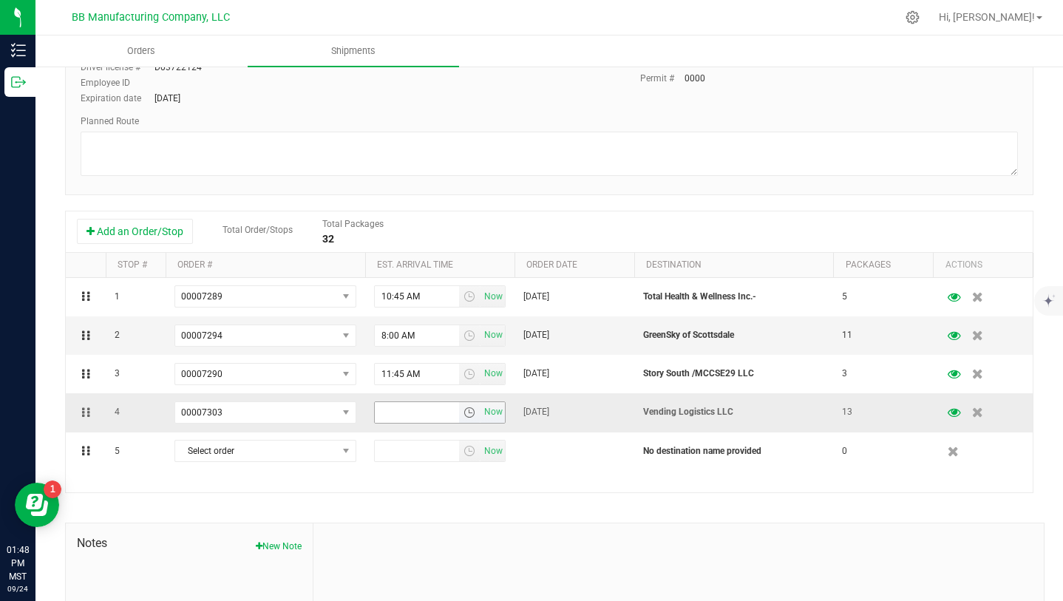
click at [470, 417] on span "select" at bounding box center [469, 413] width 12 height 12
click at [421, 474] on li "10:00 AM" at bounding box center [439, 476] width 129 height 19
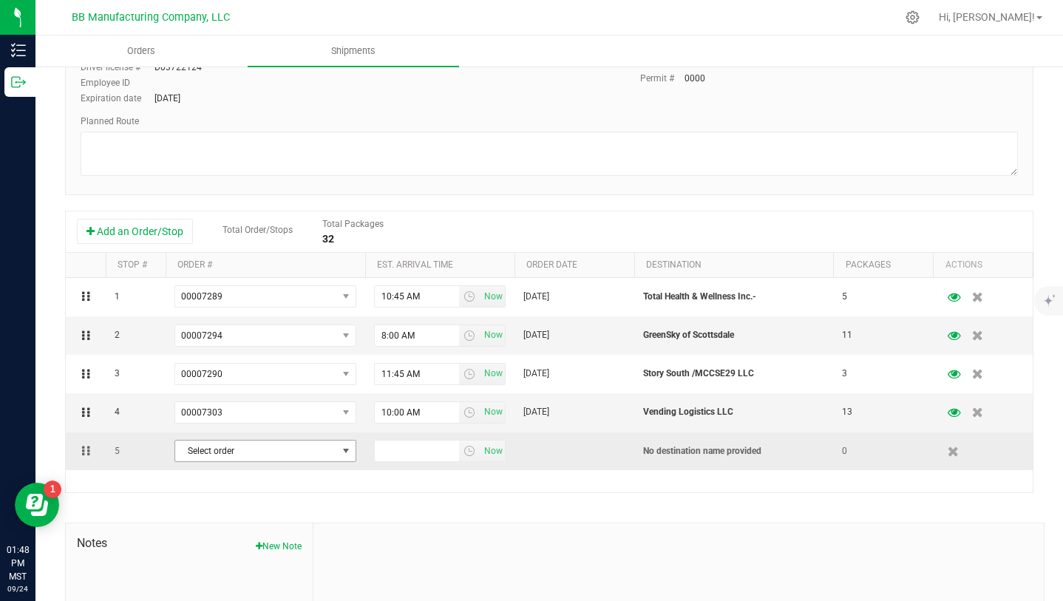
click at [346, 449] on span "select" at bounding box center [346, 451] width 12 height 12
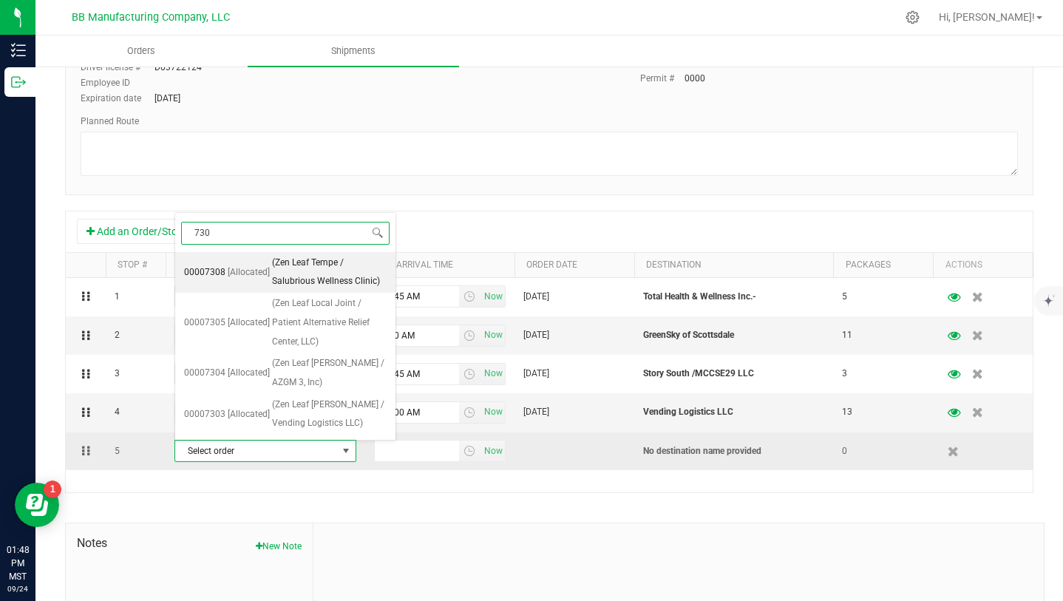
type input "7302"
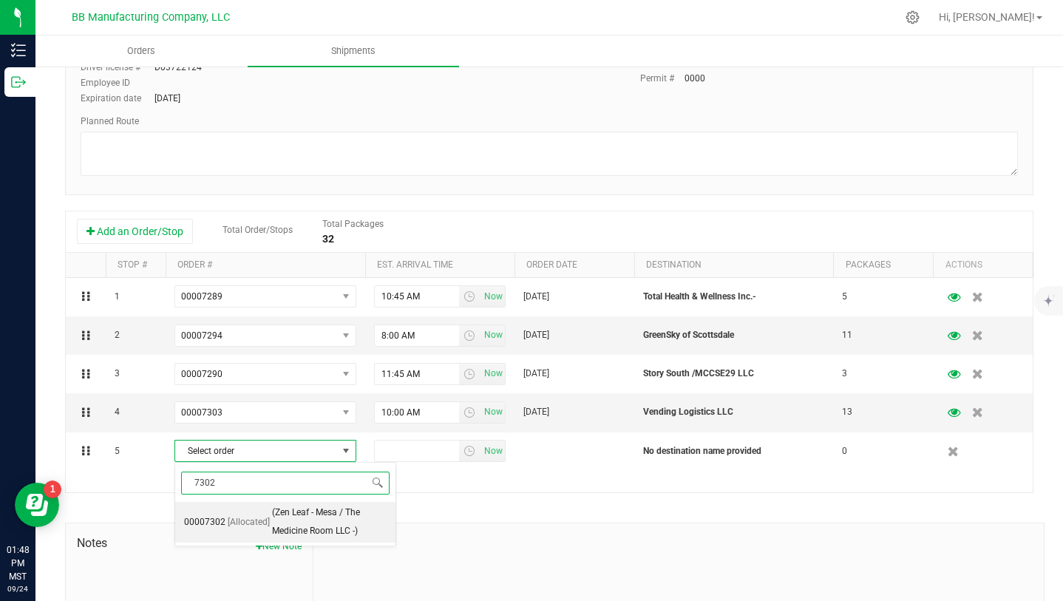
click at [321, 523] on span "(Zen Leaf - Mesa / The Medicine Room LLC -)" at bounding box center [329, 522] width 115 height 38
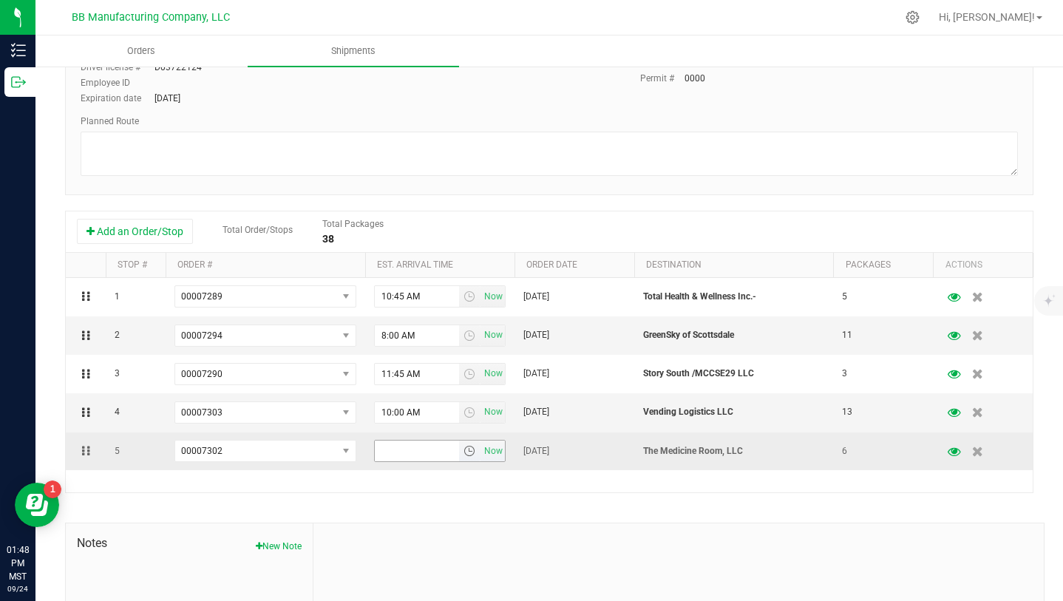
click at [467, 452] on span "select" at bounding box center [469, 451] width 12 height 12
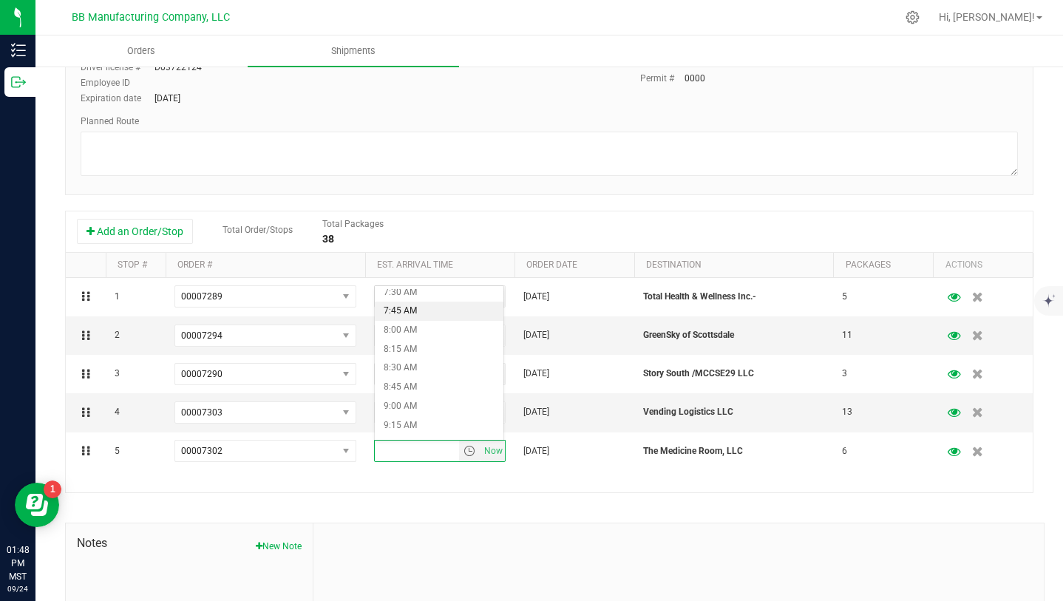
scroll to position [581, 0]
click at [414, 398] on li "9:00 AM" at bounding box center [439, 401] width 129 height 19
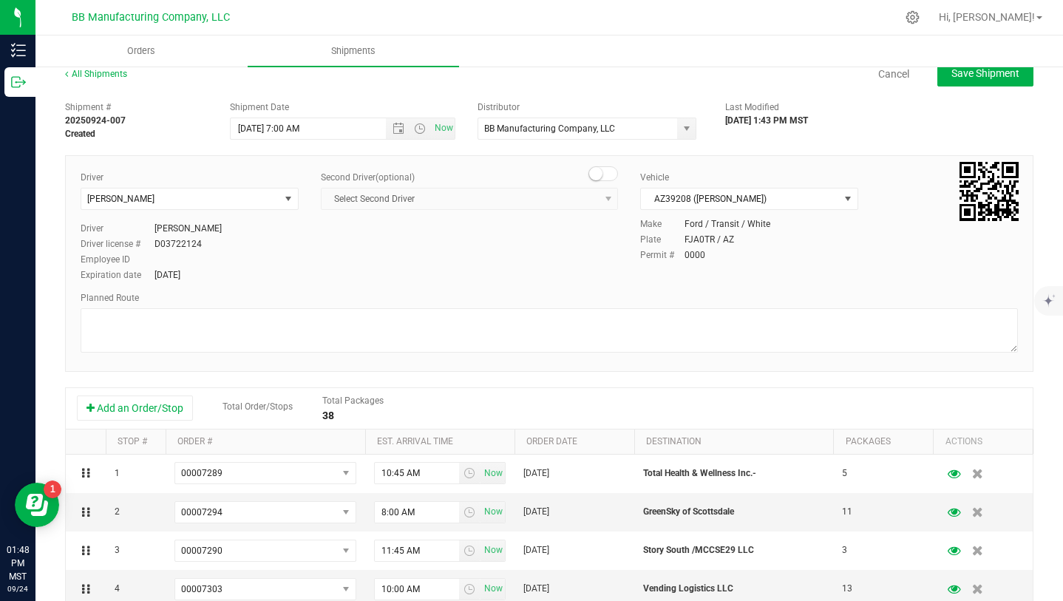
scroll to position [0, 0]
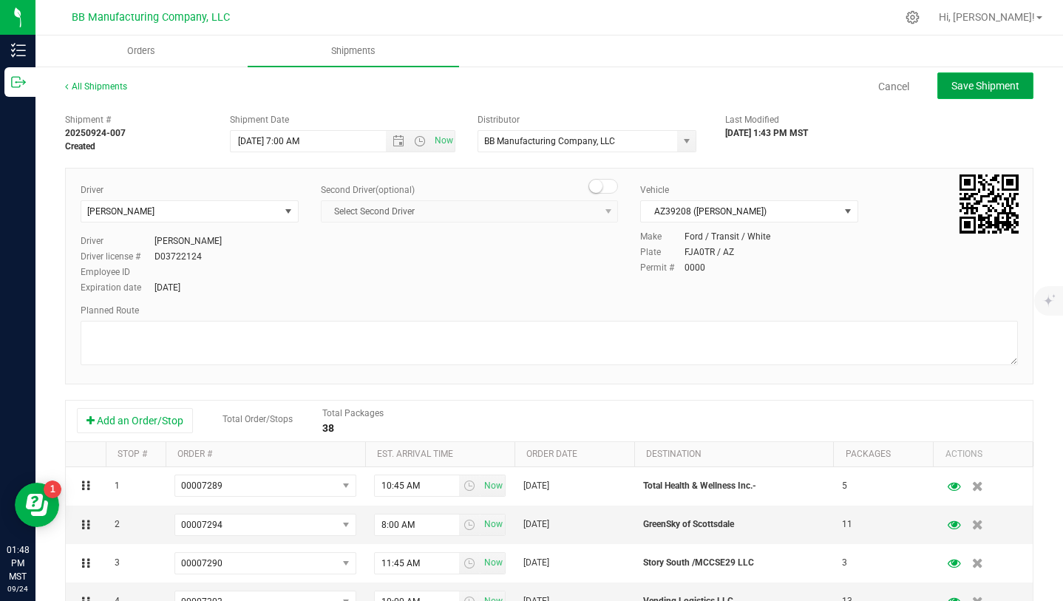
click at [988, 89] on span "Save Shipment" at bounding box center [985, 86] width 68 height 12
type input "9/25/2025 2:00 PM"
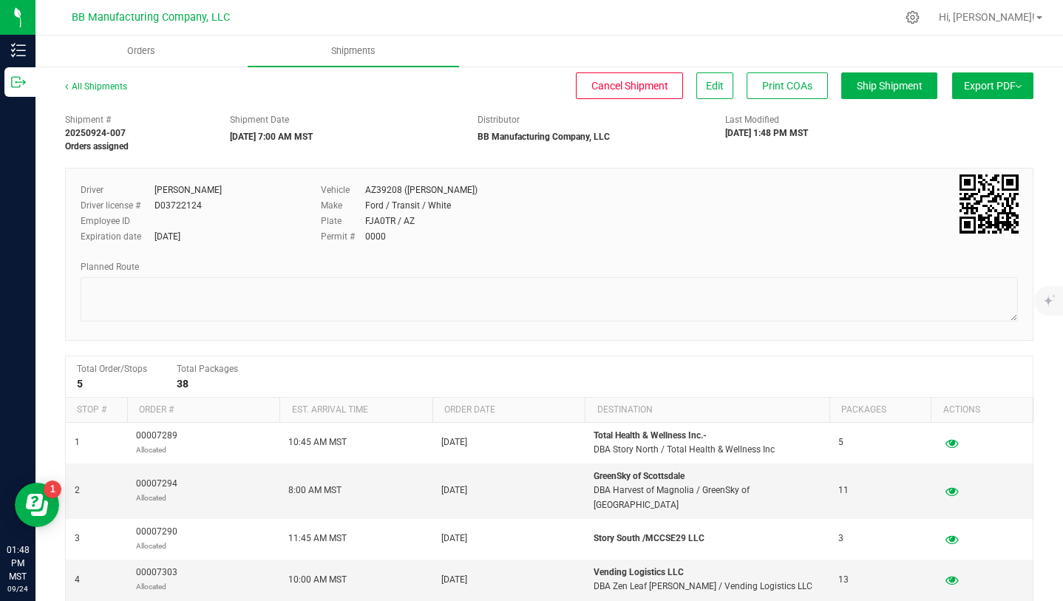
click at [988, 89] on span "Export PDF" at bounding box center [993, 86] width 58 height 12
click at [967, 118] on span "Manifest by Package ID" at bounding box center [971, 118] width 94 height 10
click at [1023, 18] on span "Hi, [PERSON_NAME]!" at bounding box center [987, 17] width 96 height 12
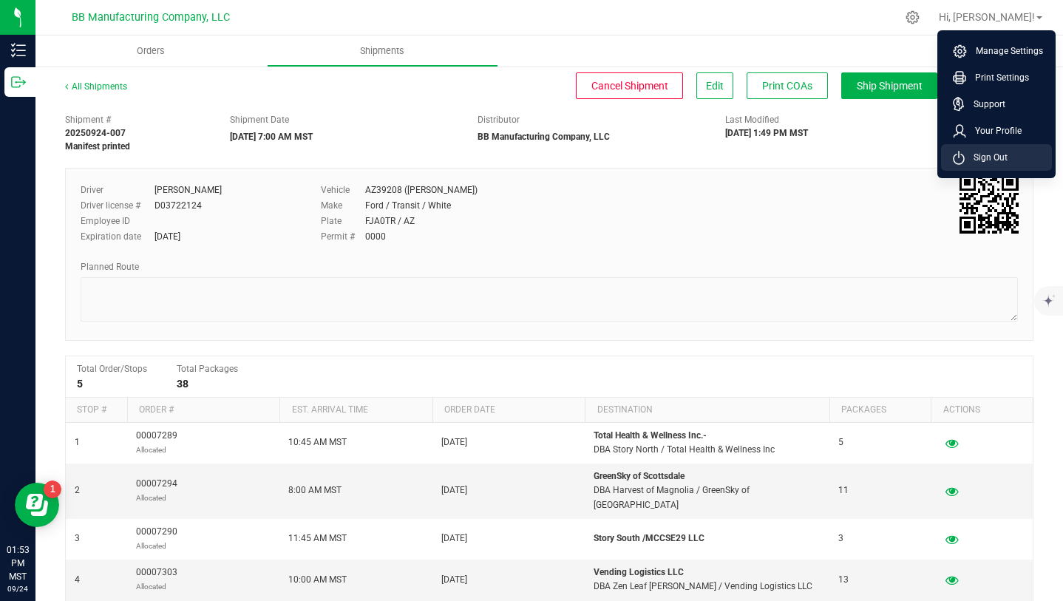
click at [1005, 154] on span "Sign Out" at bounding box center [986, 157] width 43 height 15
